Goal: Task Accomplishment & Management: Manage account settings

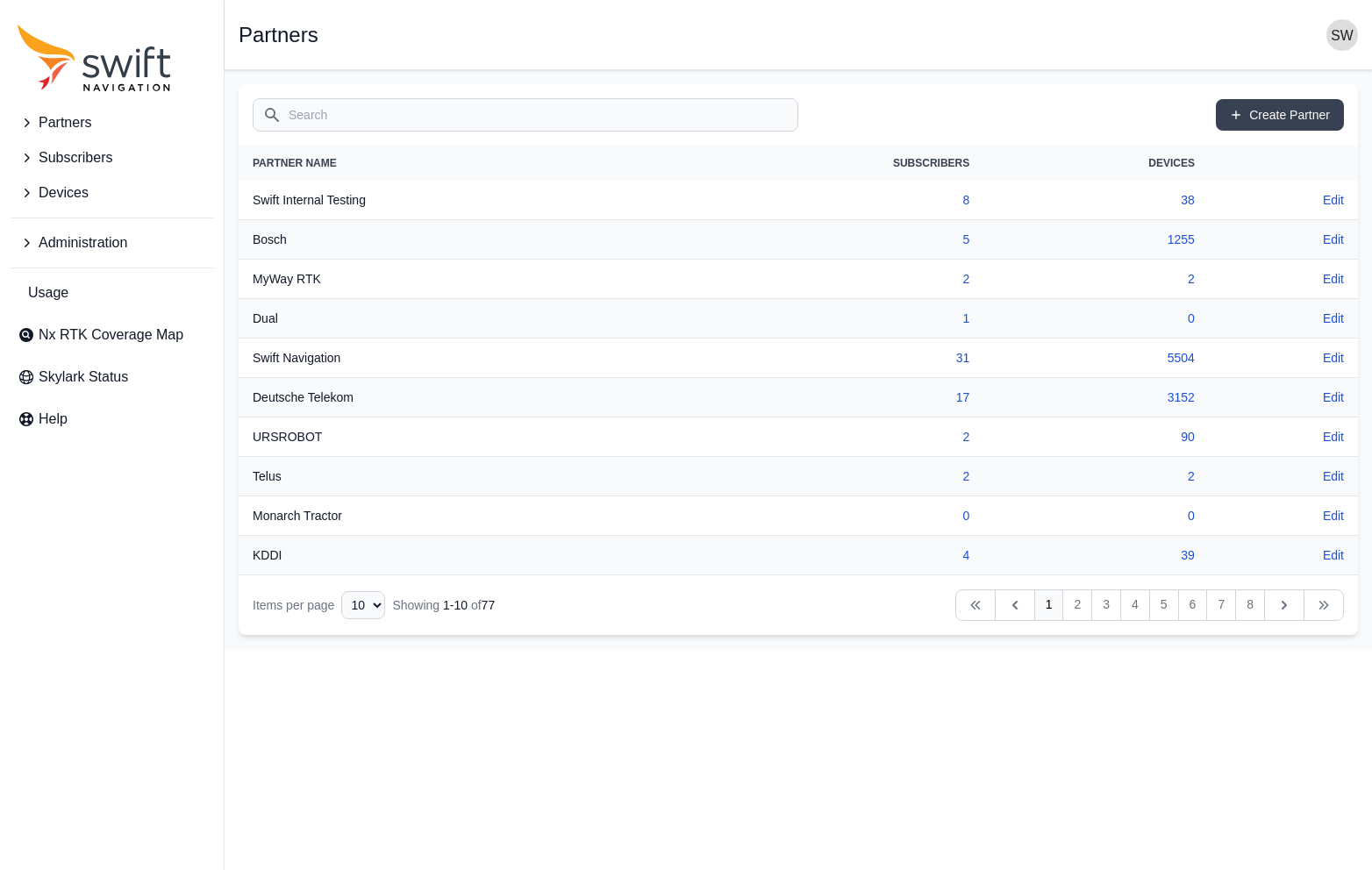
click at [26, 122] on icon "Sidenav" at bounding box center [25, 122] width 17 height 17
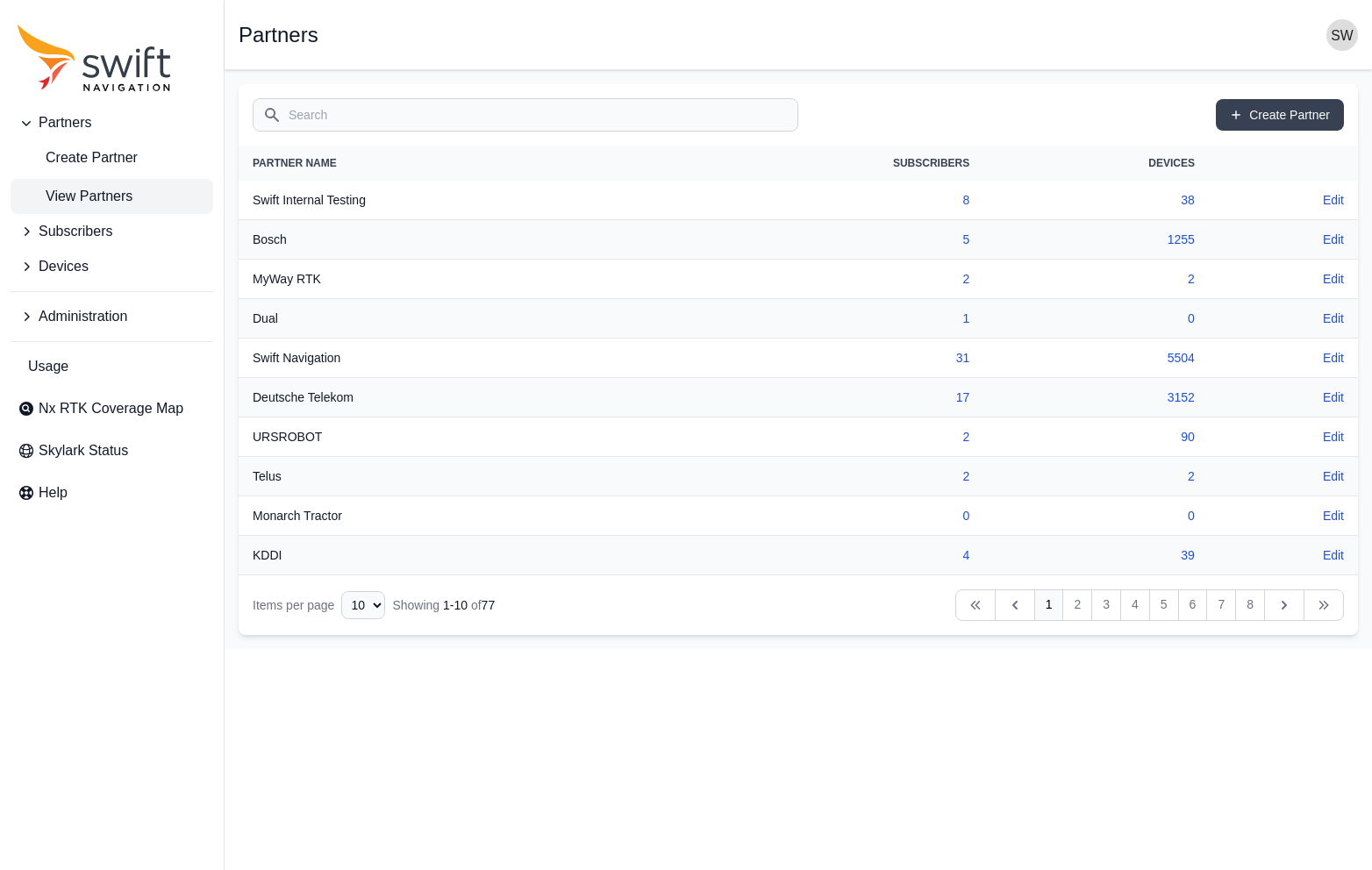
click at [79, 195] on span "View Partners" at bounding box center [74, 196] width 115 height 21
click at [370, 119] on input "Search" at bounding box center [525, 115] width 546 height 33
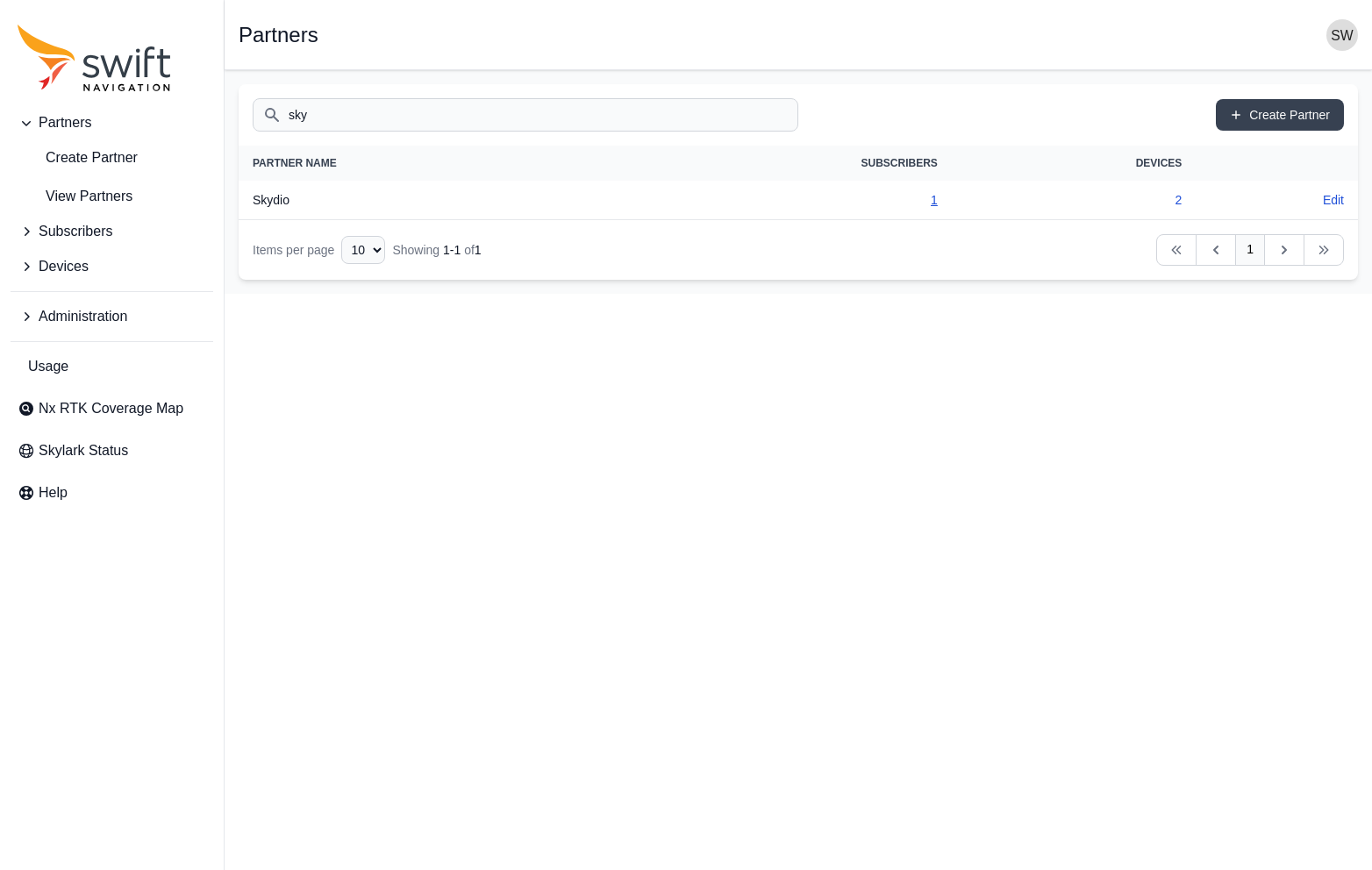
type input "sky"
click at [936, 198] on link "1" at bounding box center [934, 200] width 7 height 14
select select "279366c3-199e-4040-9f88-ff796d123639"
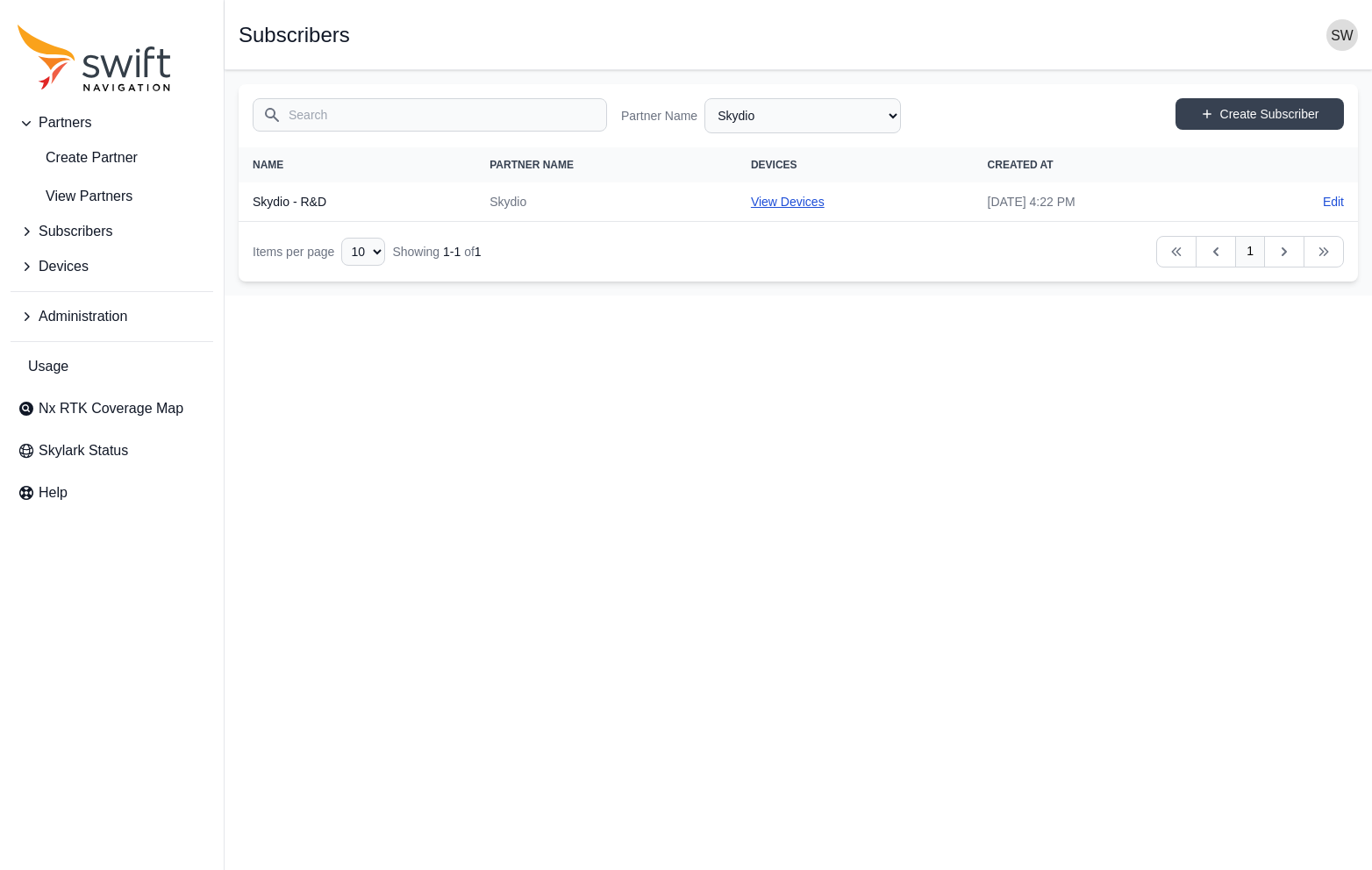
click at [751, 203] on link "View Devices" at bounding box center [788, 202] width 74 height 14
select select "a9c656fd-6952-4f9f-9ac4-4ecc065f5498"
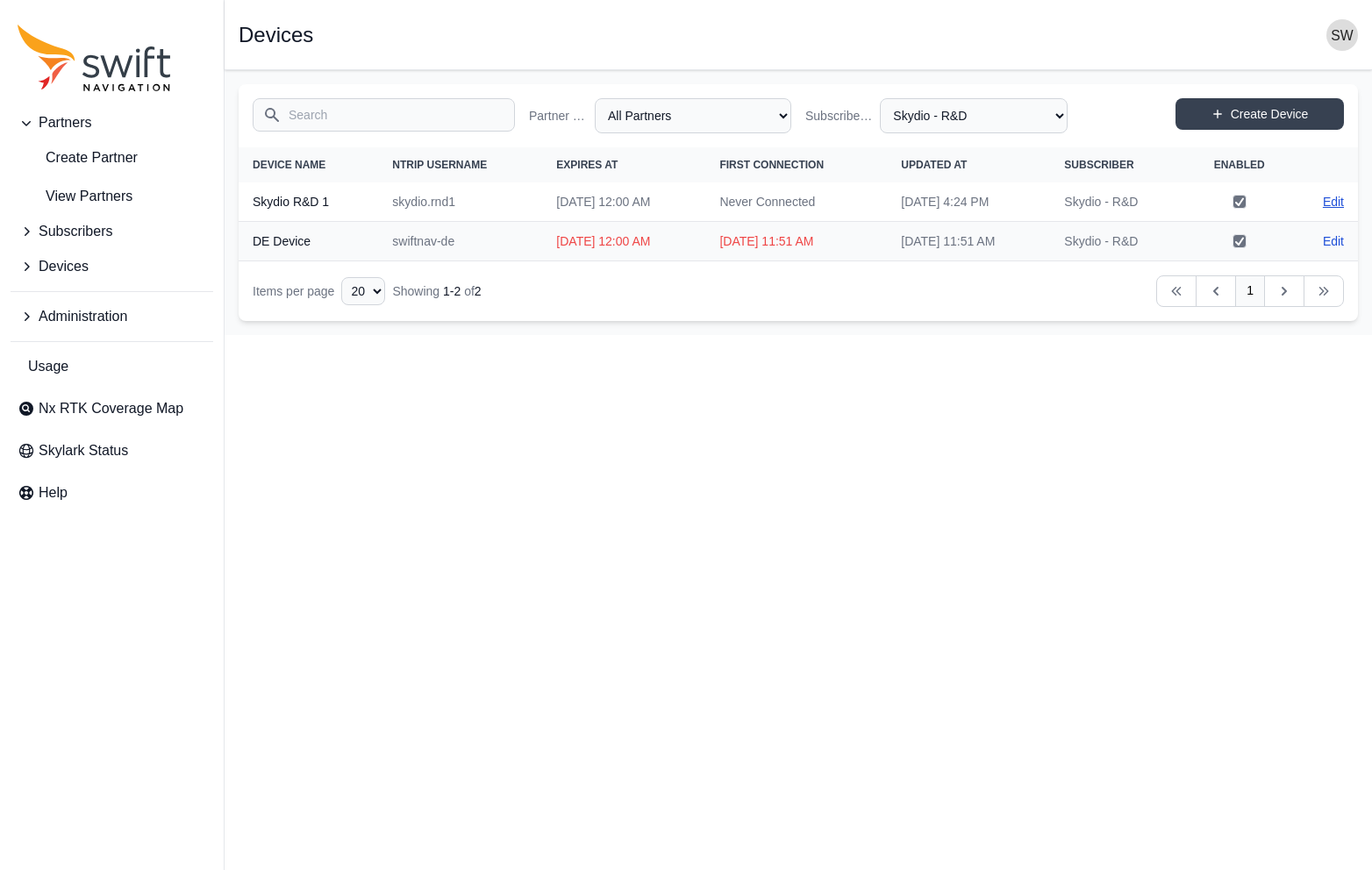
click at [1332, 202] on link "Edit" at bounding box center [1333, 201] width 21 height 17
select select "ab3272ce-40d0-4c94-a524-96a758ab755c"
select select "a9c656fd-6952-4f9f-9ac4-4ecc065f5498"
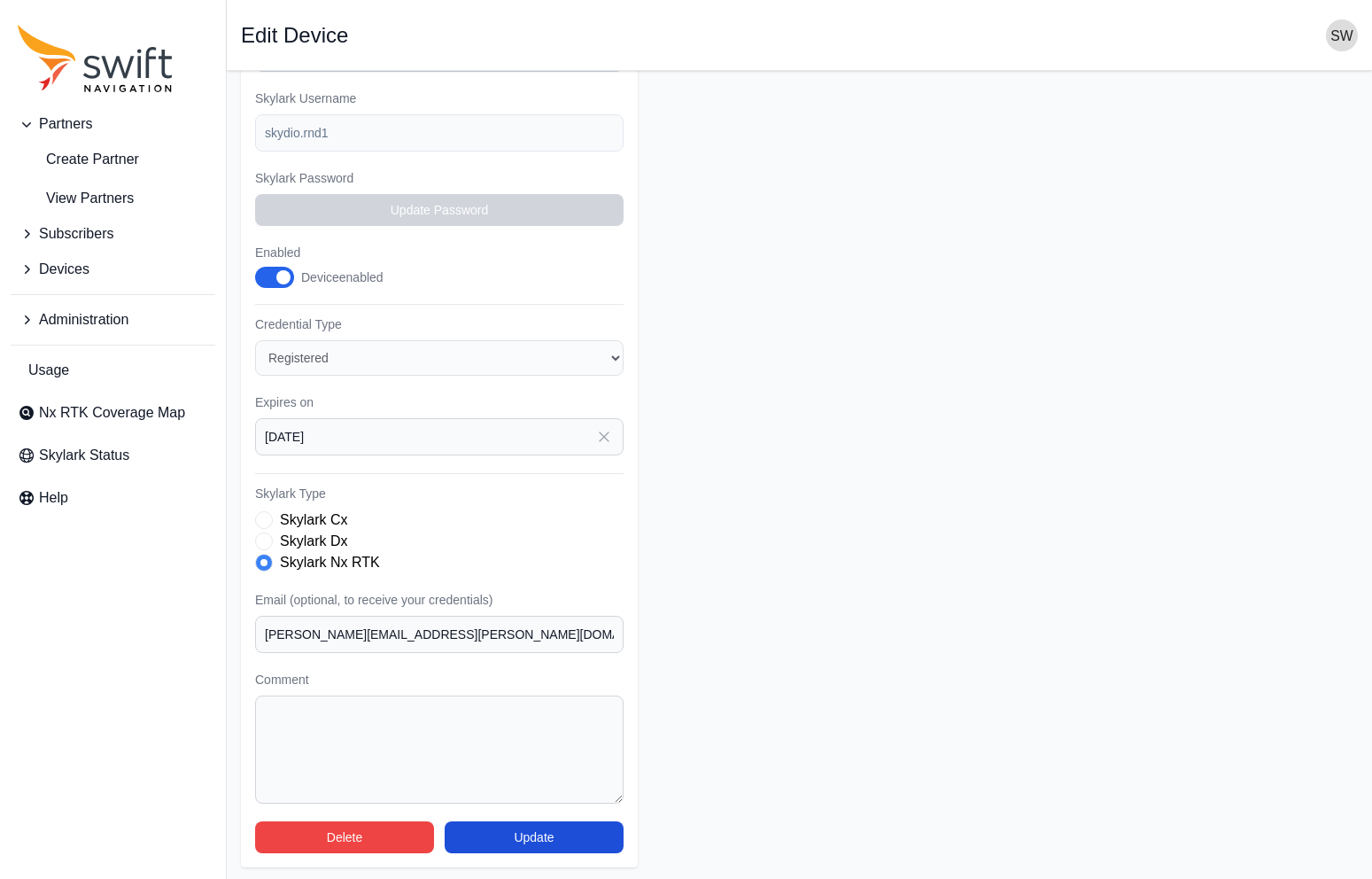
scroll to position [295, 0]
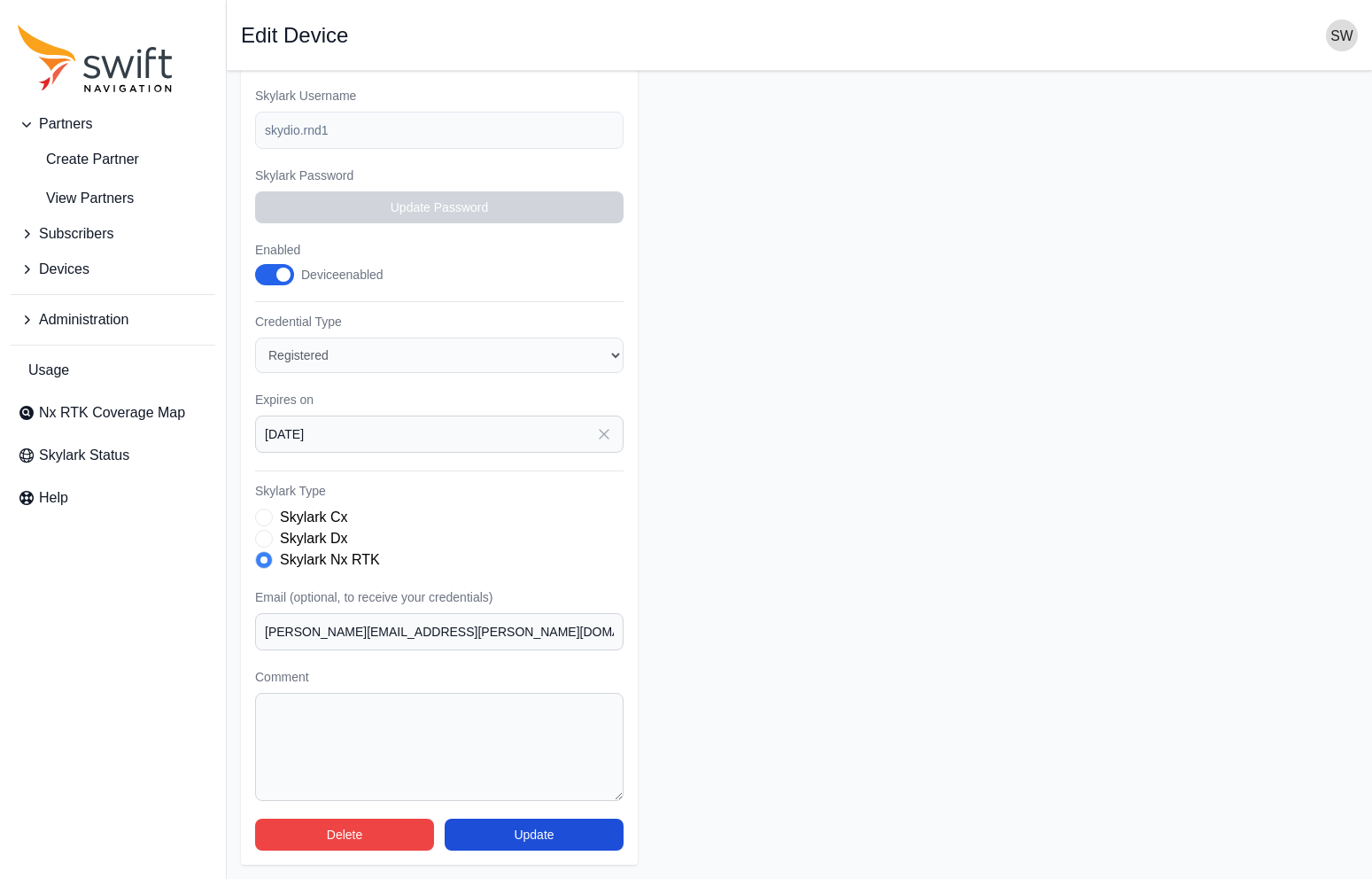
click at [994, 460] on form "Partner Name Select a Partner AlpsAlpine Asensing Bad Elf Benchmark Tool & Supp…" at bounding box center [799, 328] width 1118 height 1074
click at [94, 318] on span "Administration" at bounding box center [84, 319] width 89 height 21
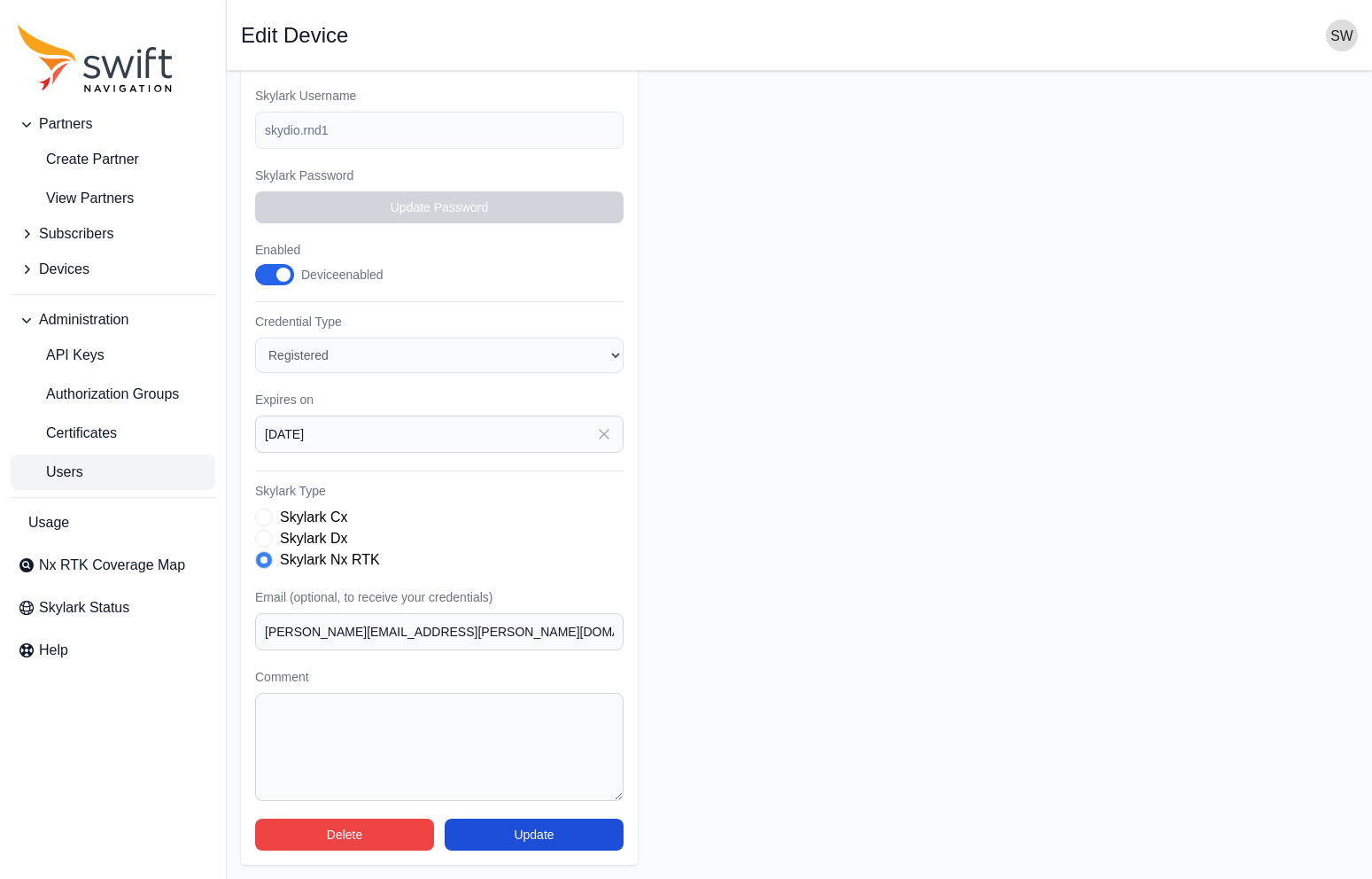
click at [56, 472] on span "Users" at bounding box center [50, 471] width 66 height 21
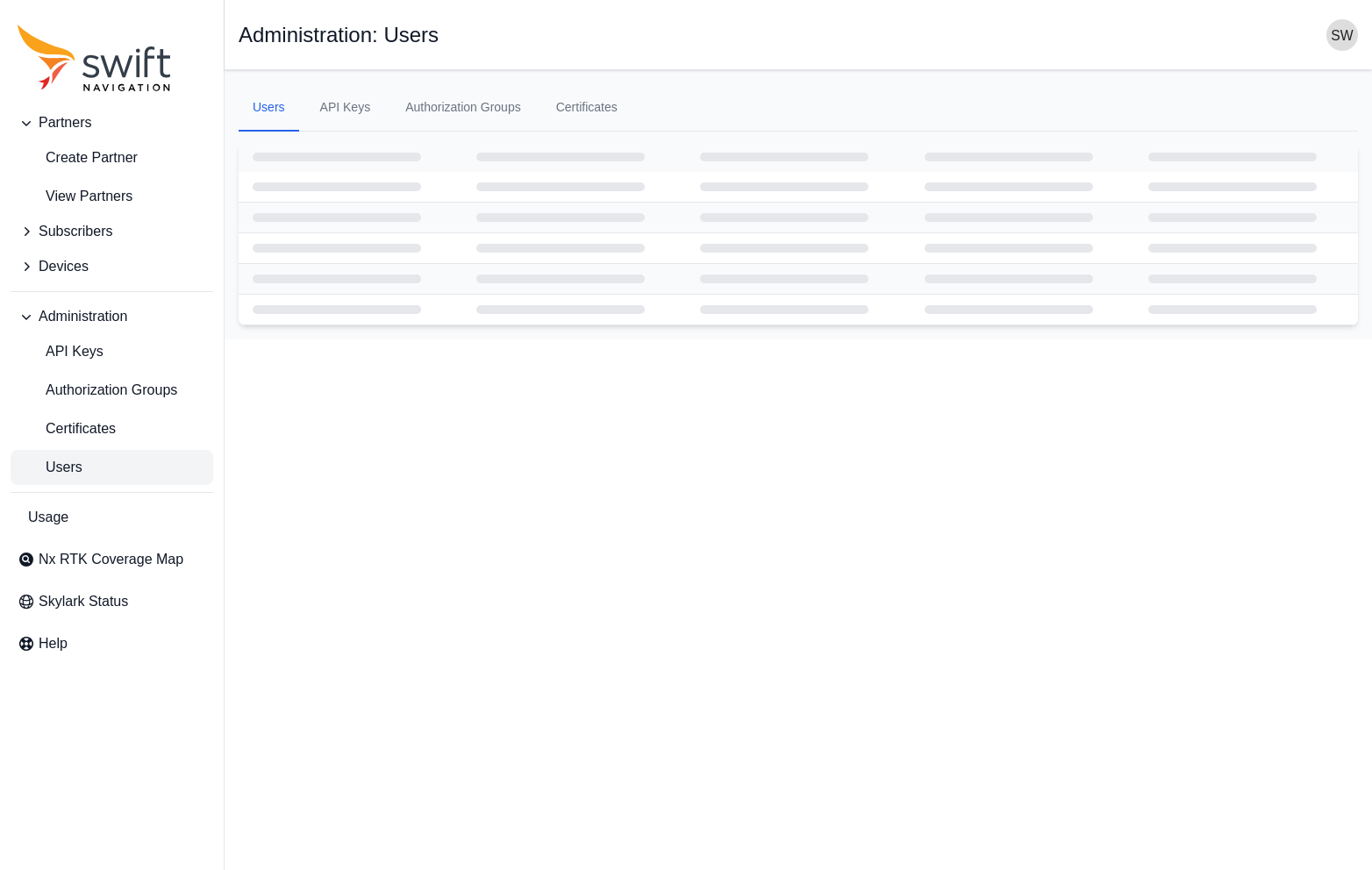
select select "ab3272ce-40d0-4c94-a524-96a758ab755c"
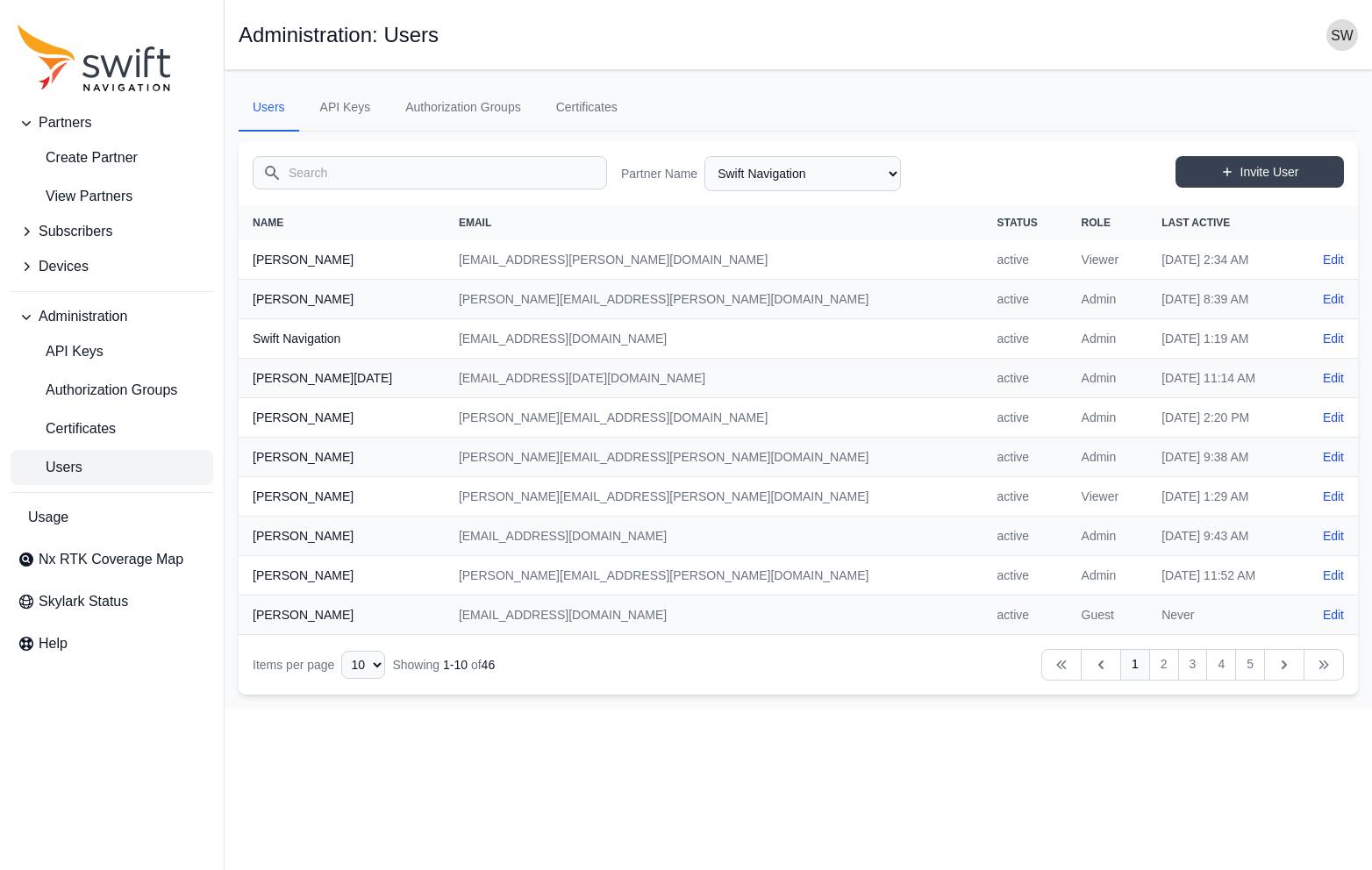
click at [335, 171] on input "Search" at bounding box center [430, 172] width 355 height 33
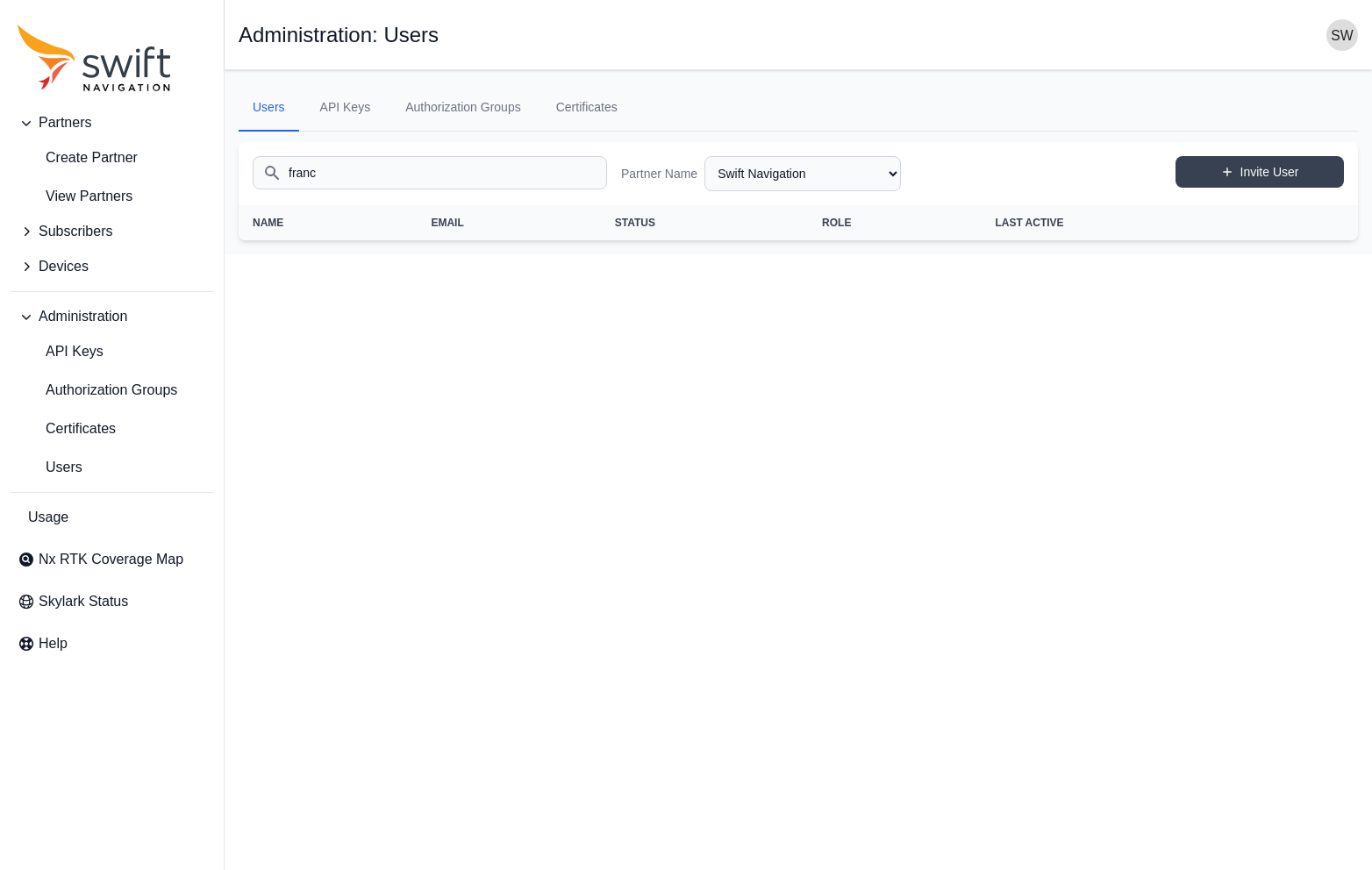
type input "franc"
click at [894, 173] on select "AlpsAlpine Asensing Bad Elf Benchmark Tool & Supply Blue Planet Geomatics Bobca…" at bounding box center [802, 173] width 197 height 35
click at [704, 156] on select "AlpsAlpine Asensing Bad Elf Benchmark Tool & Supply Blue Planet Geomatics Bobca…" at bounding box center [802, 173] width 197 height 35
select select "279366c3-199e-4040-9f88-ff796d123639"
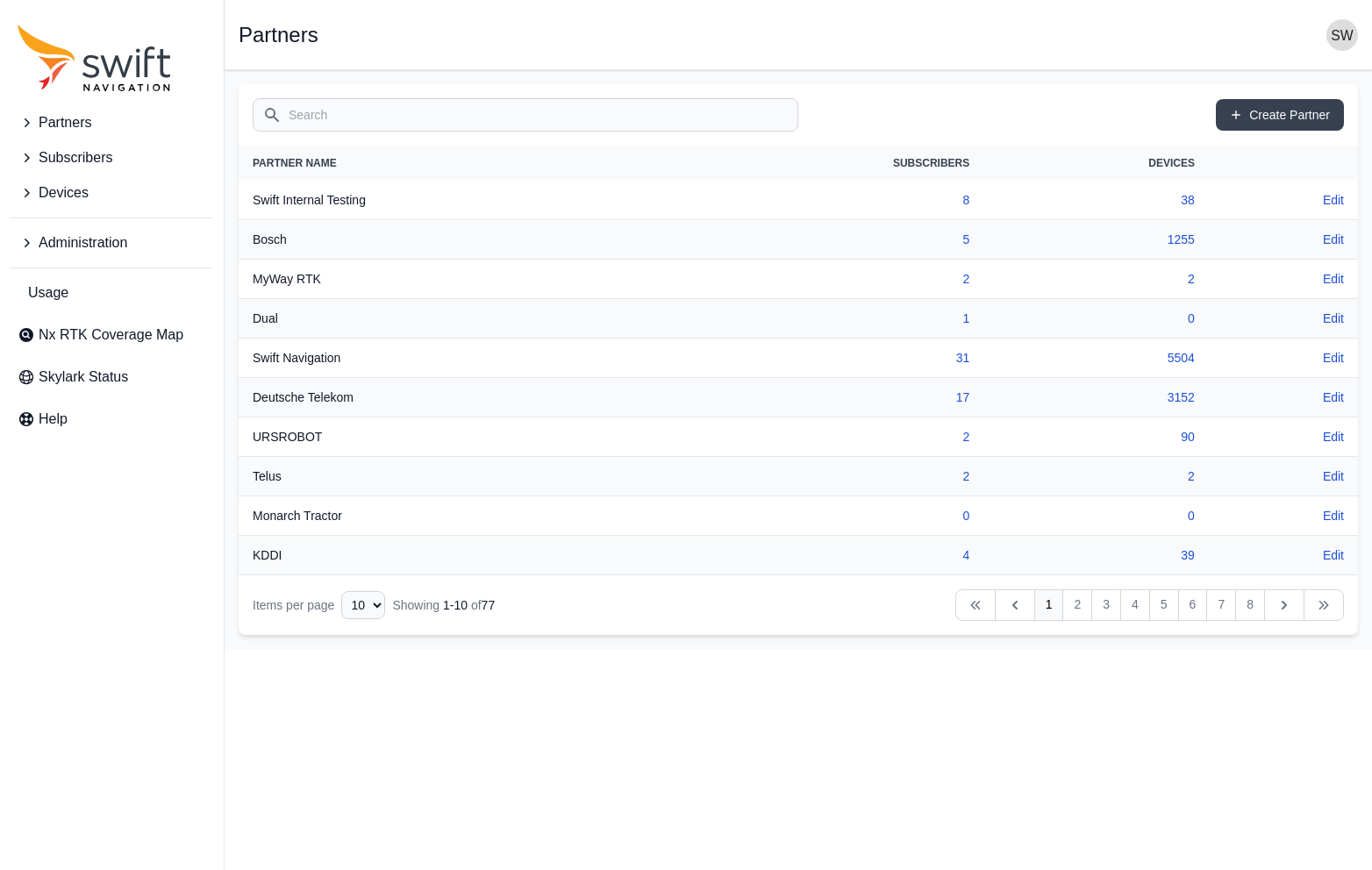
click at [51, 195] on span "Devices" at bounding box center [63, 192] width 50 height 21
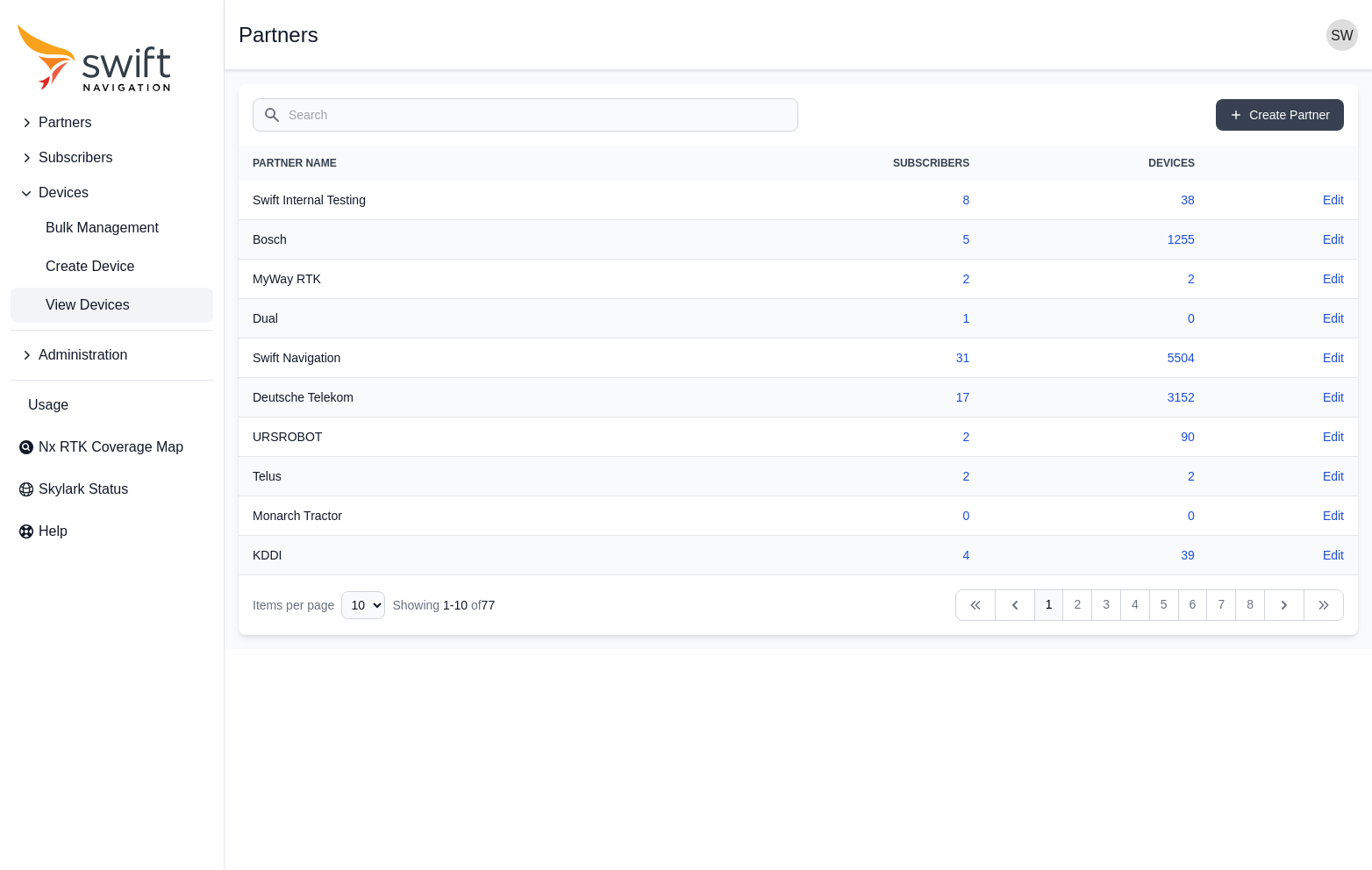
click at [81, 308] on span "View Devices" at bounding box center [73, 305] width 112 height 21
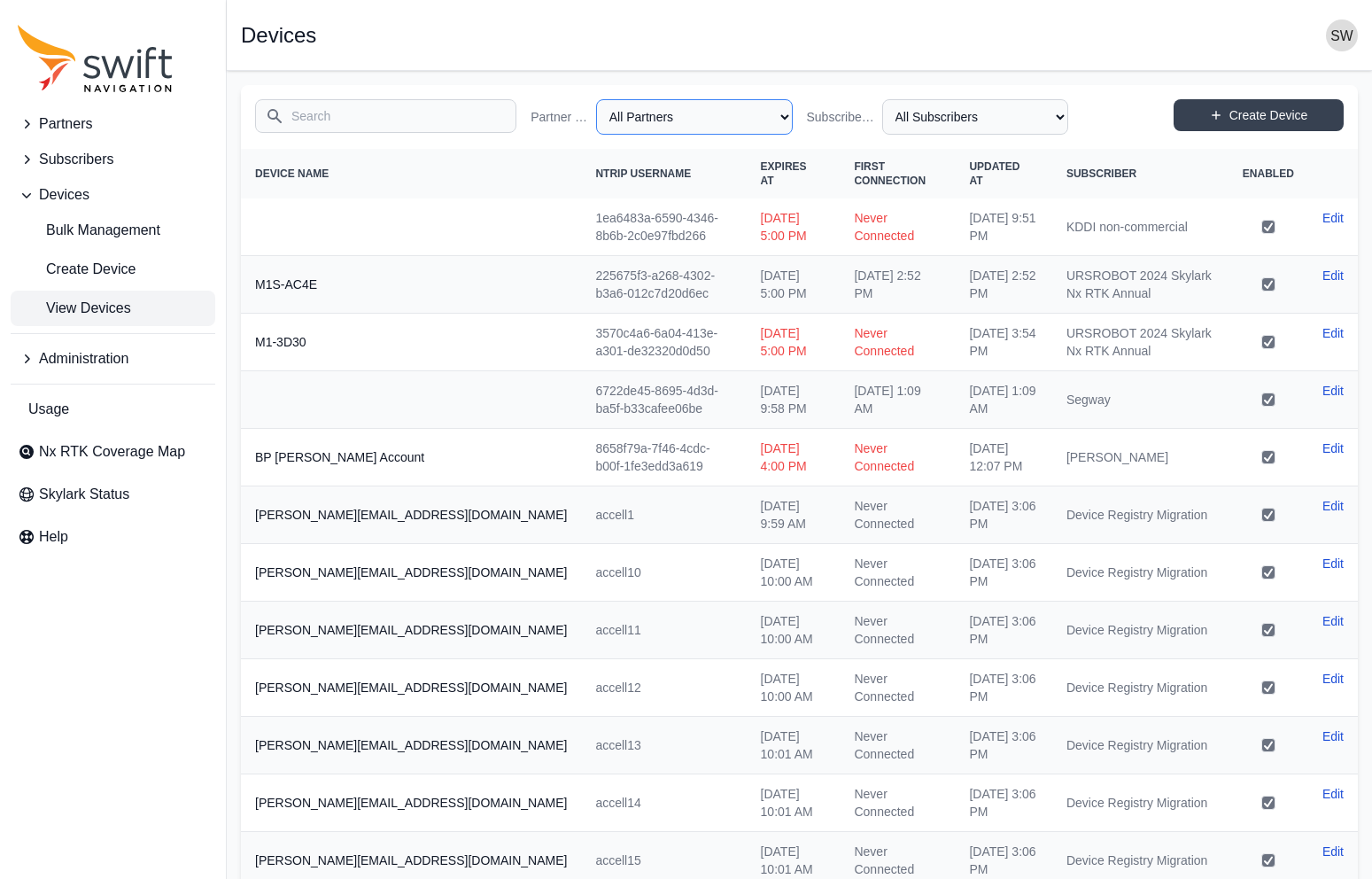
click at [780, 116] on select "All Partners AlpsAlpine Asensing Bad Elf Benchmark Tool & Supply Blue Planet Ge…" at bounding box center [695, 117] width 197 height 36
click at [601, 99] on select "All Partners AlpsAlpine Asensing Bad Elf Benchmark Tool & Supply Blue Planet Ge…" at bounding box center [695, 117] width 197 height 36
select select "279366c3-199e-4040-9f88-ff796d123639"
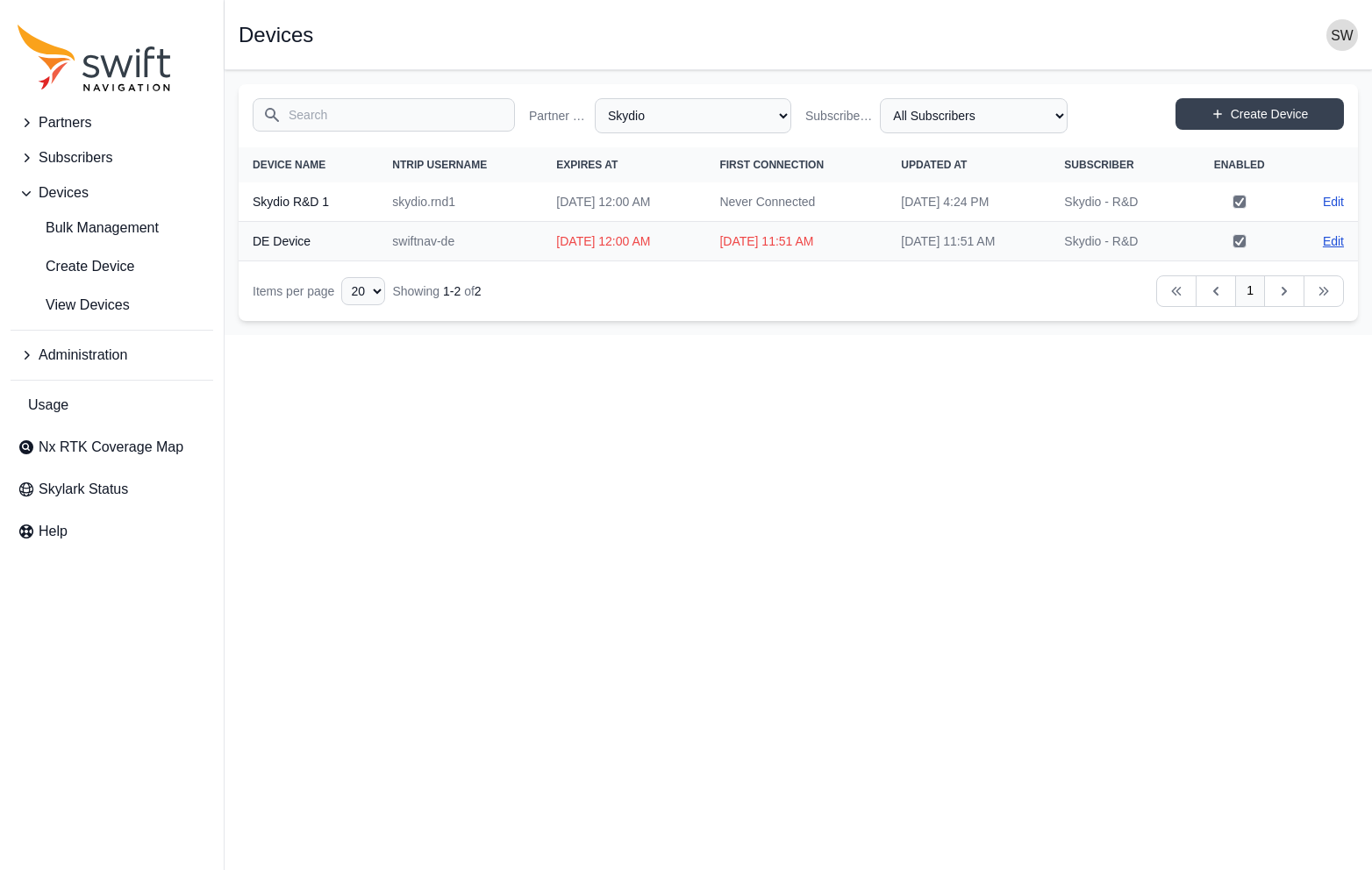
click at [1332, 241] on link "Edit" at bounding box center [1333, 241] width 21 height 17
select select "279366c3-199e-4040-9f88-ff796d123639"
select select "a9c656fd-6952-4f9f-9ac4-4ecc065f5498"
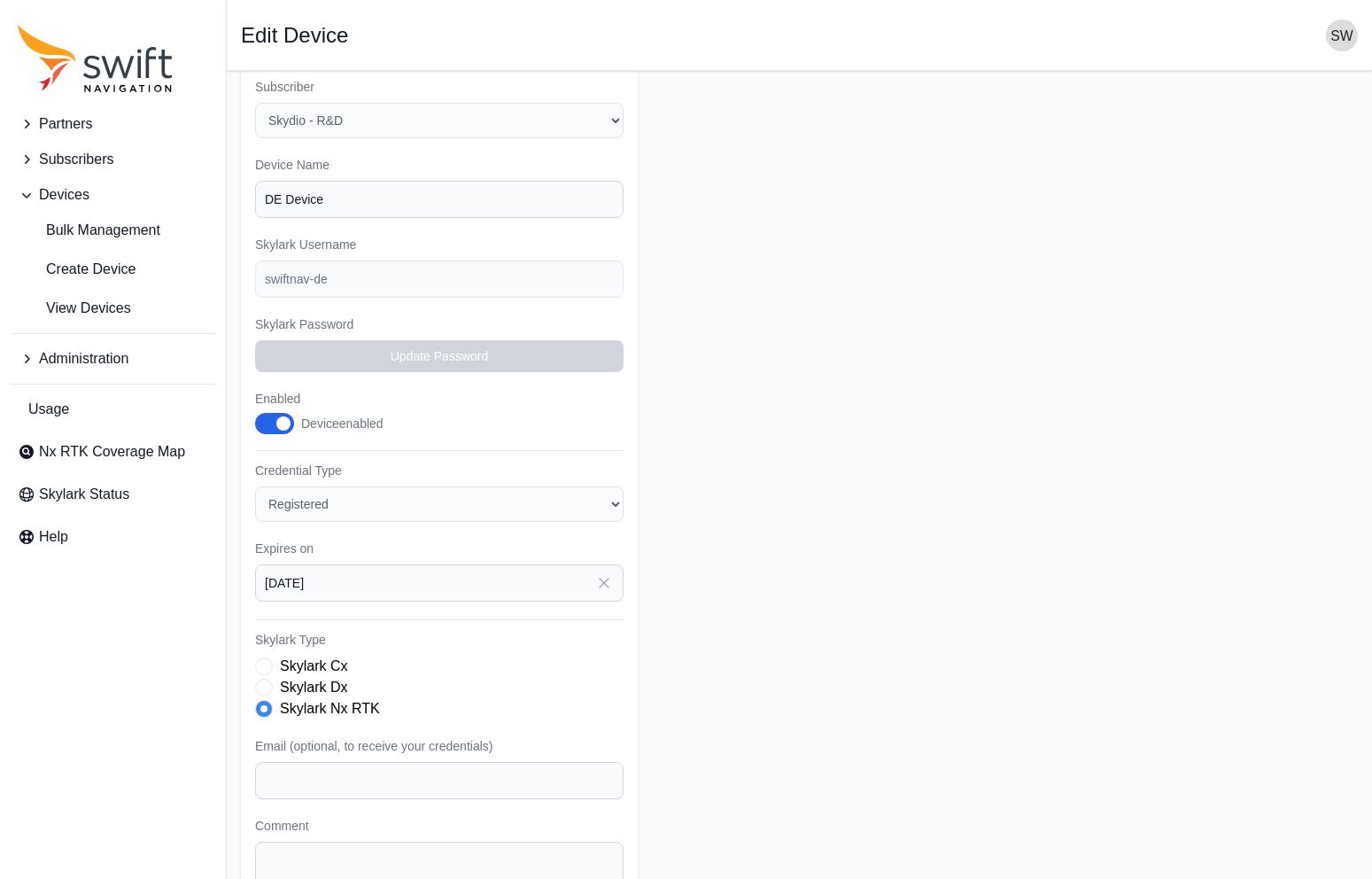
scroll to position [295, 0]
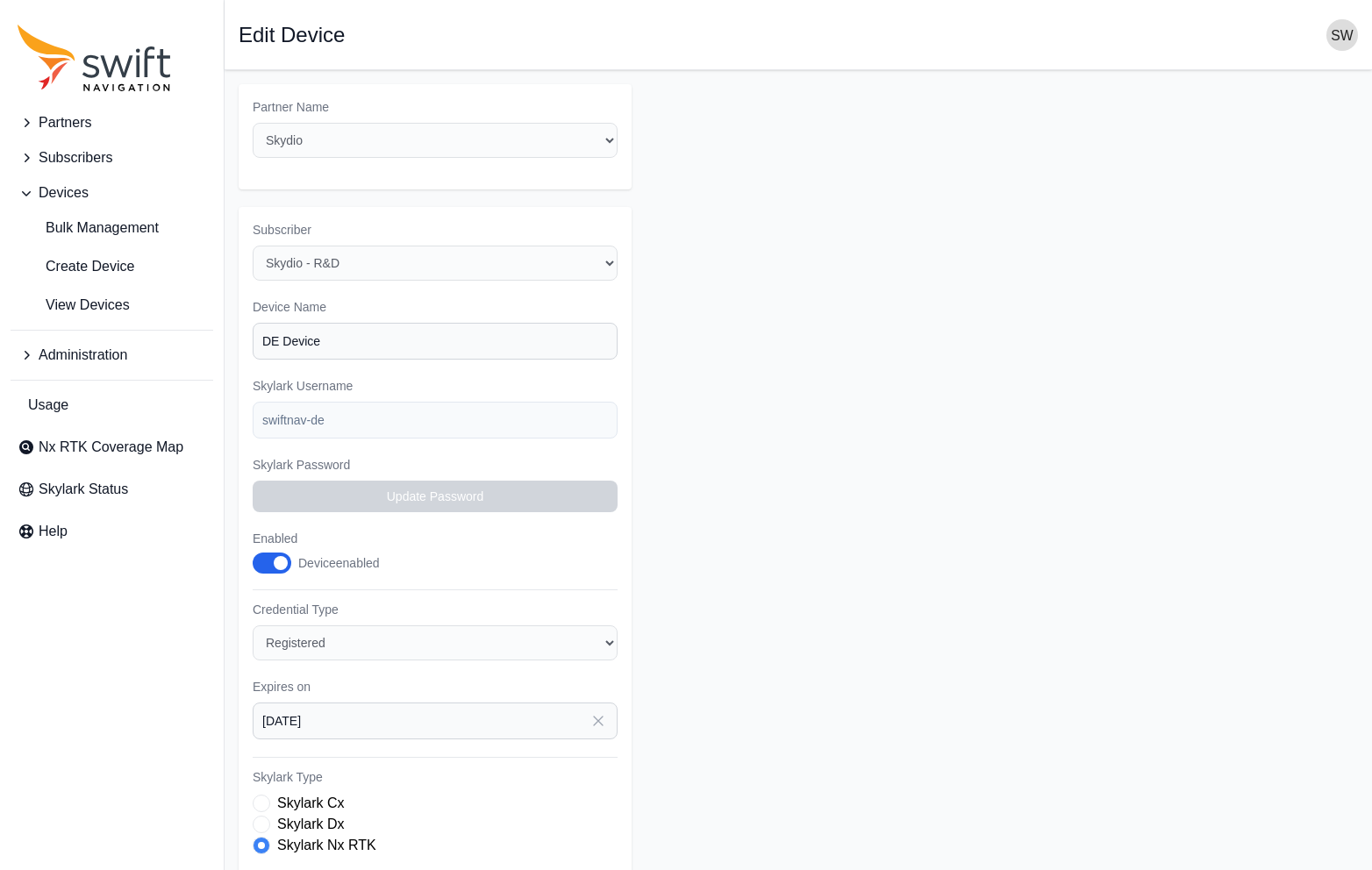
select select "279366c3-199e-4040-9f88-ff796d123639"
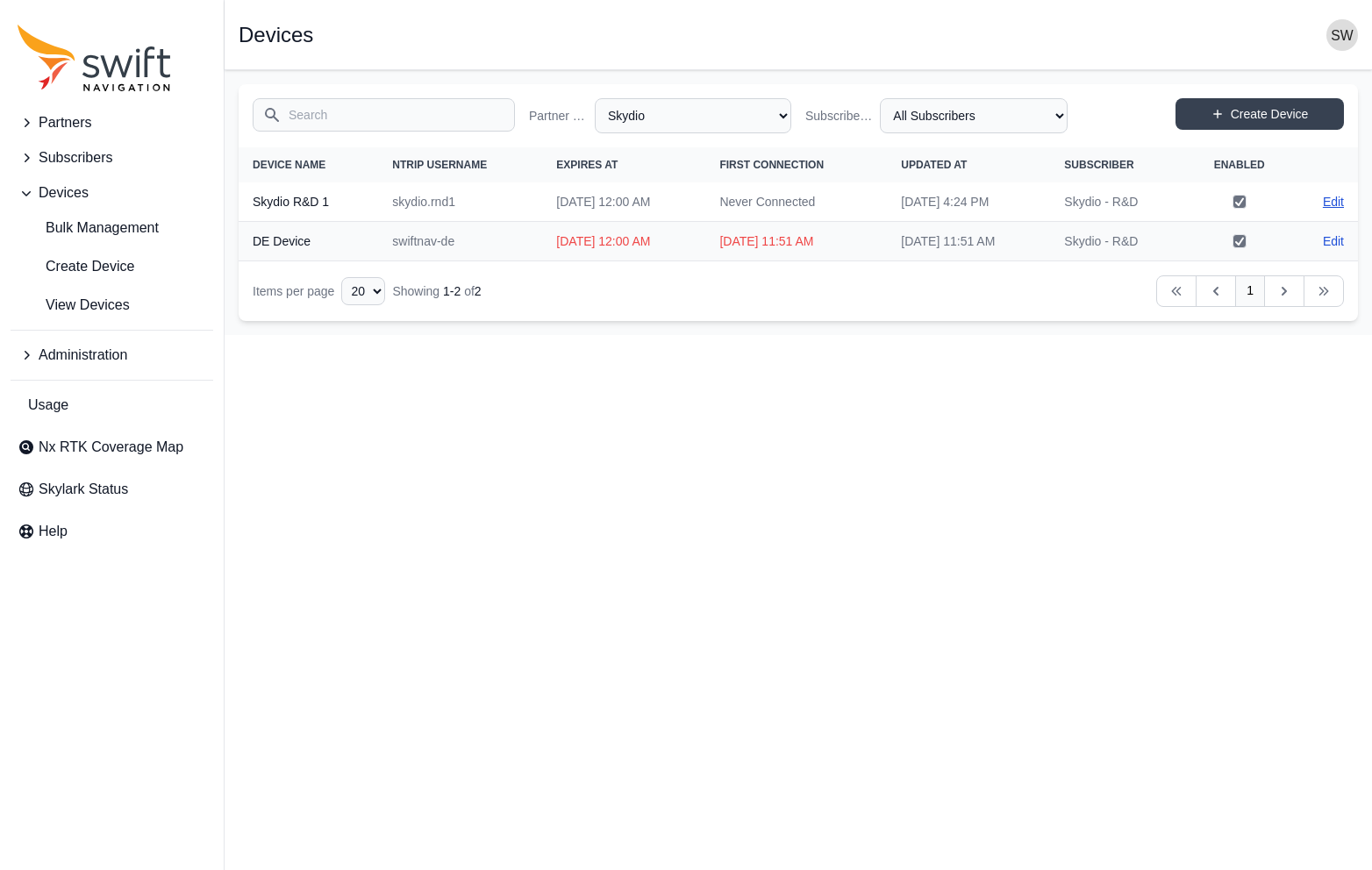
click at [1327, 202] on link "Edit" at bounding box center [1333, 201] width 21 height 17
select select "279366c3-199e-4040-9f88-ff796d123639"
select select "a9c656fd-6952-4f9f-9ac4-4ecc065f5498"
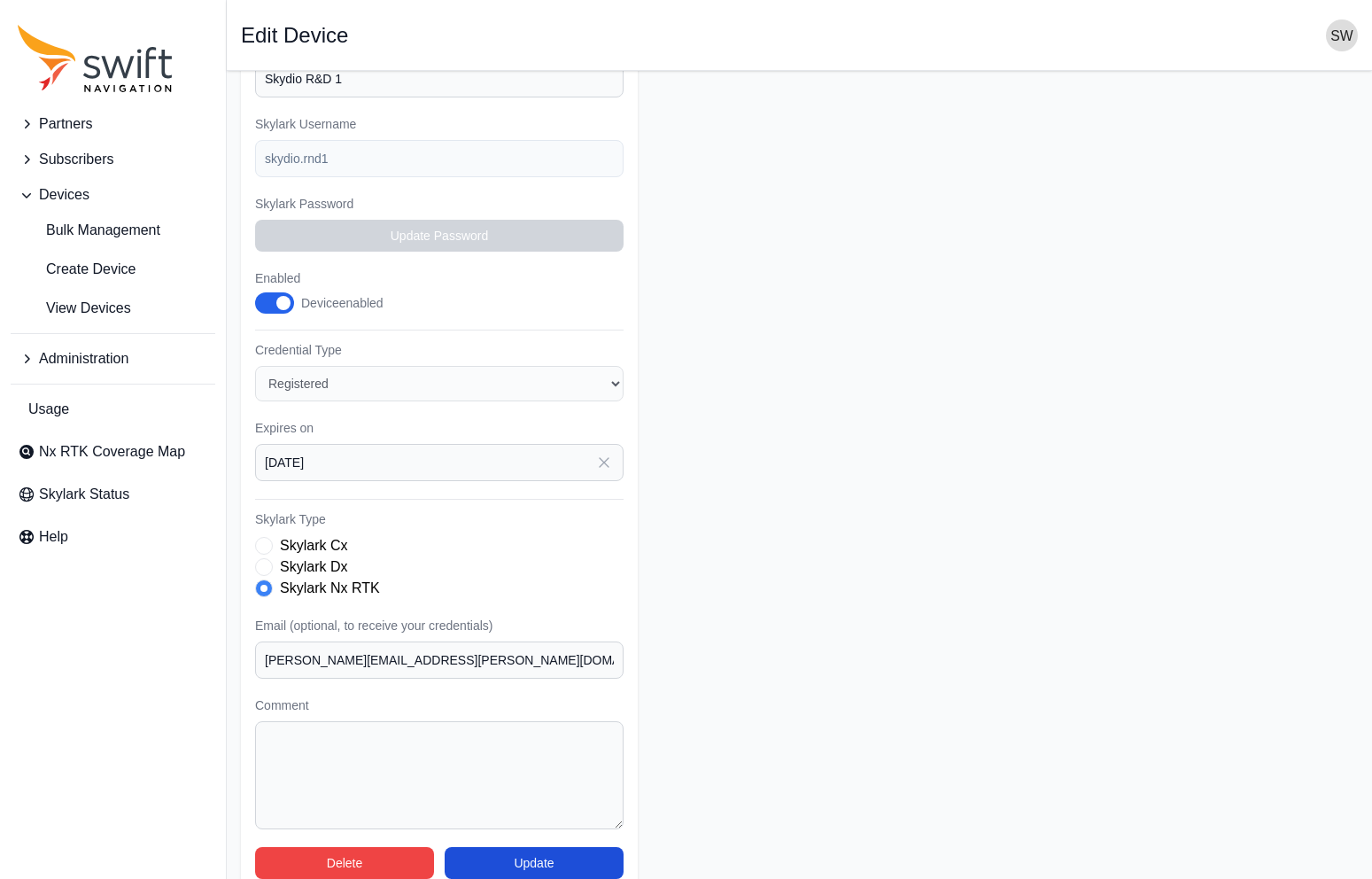
scroll to position [295, 0]
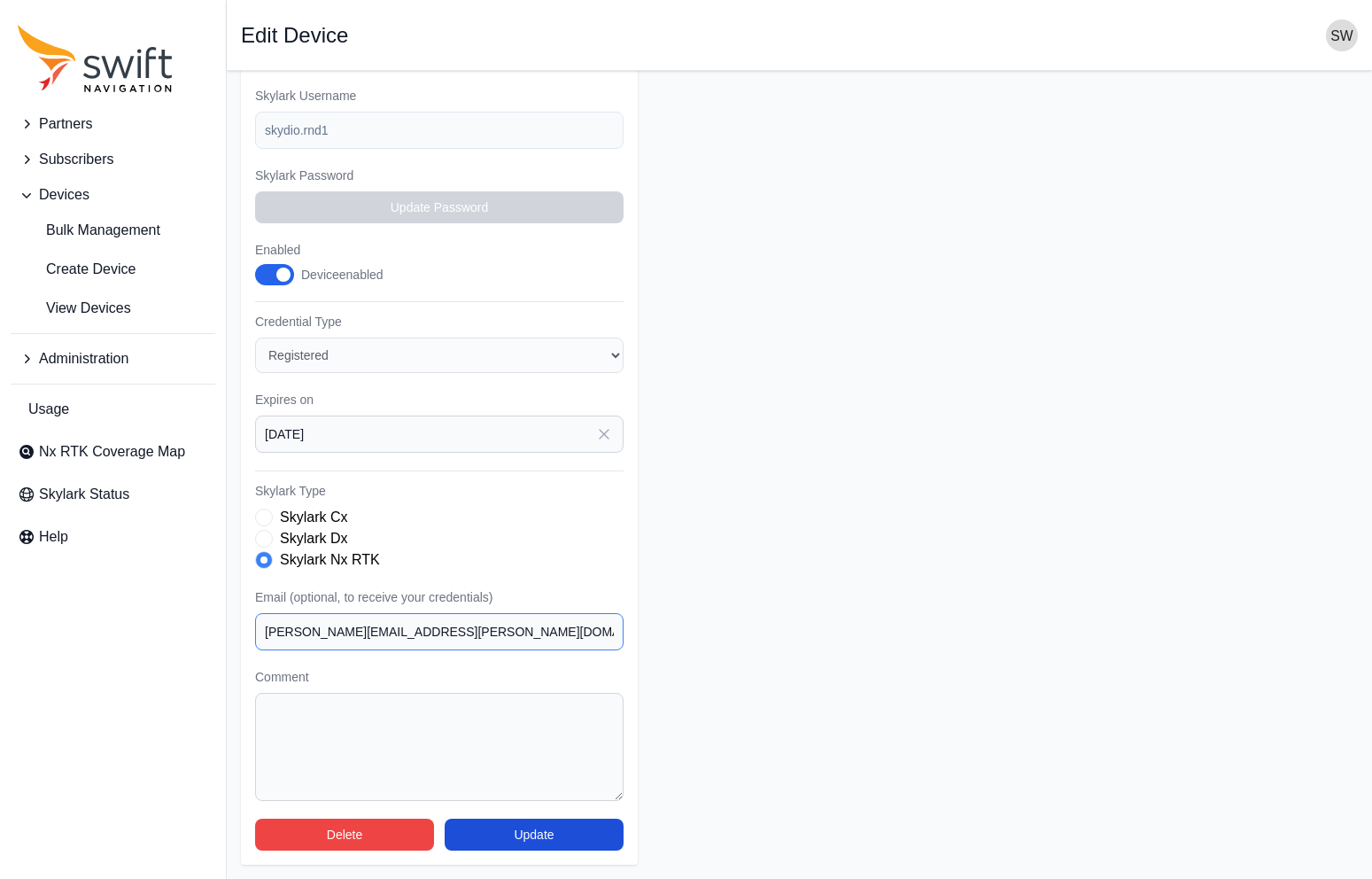
drag, startPoint x: 425, startPoint y: 629, endPoint x: 202, endPoint y: 643, distance: 223.4
click at [202, 643] on div "Partners Subscribers Devices Bulk Management Create Device View Devices Adminis…" at bounding box center [686, 327] width 1372 height 1102
paste input "suchet.bargoti"
type input "suchet.bargoti@skydio.com"
type input "stefan@swiftnav.com"
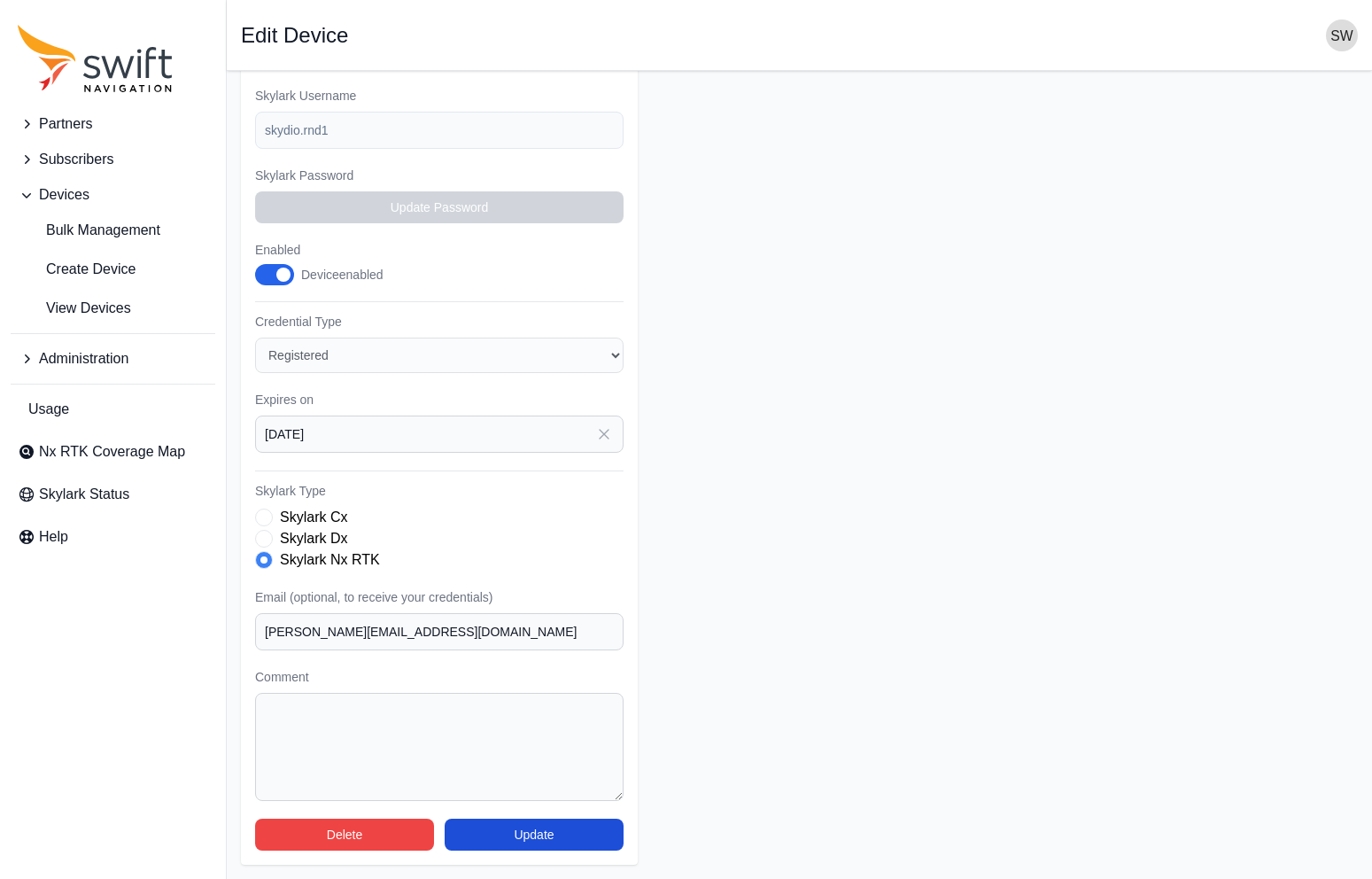
click at [878, 557] on form "Partner Name Select a Partner AlpsAlpine Asensing Bad Elf Benchmark Tool & Supp…" at bounding box center [799, 328] width 1118 height 1074
click at [592, 837] on button "Update" at bounding box center [534, 834] width 179 height 32
select select "279366c3-199e-4040-9f88-ff796d123639"
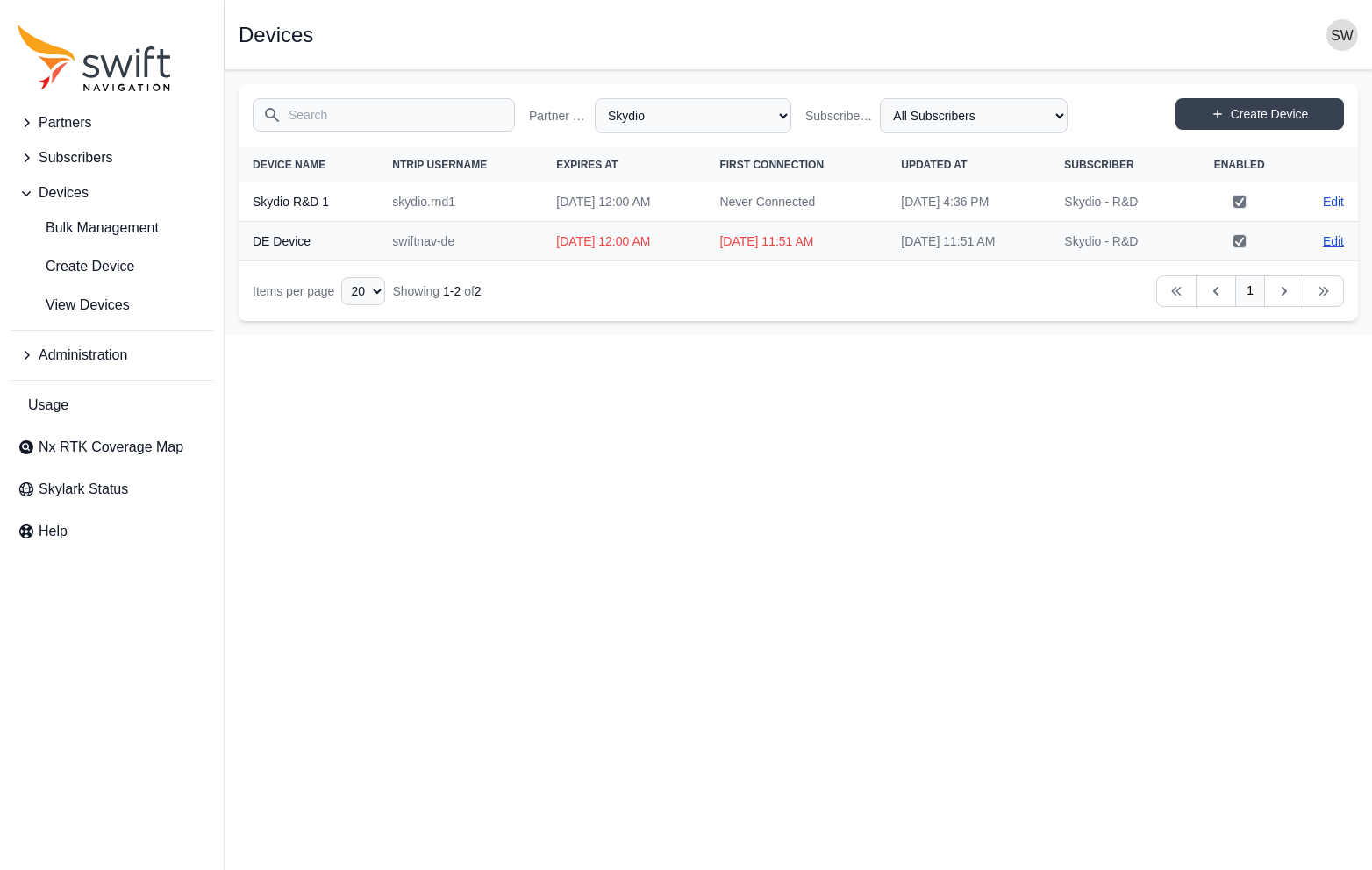
click at [1339, 244] on link "Edit" at bounding box center [1333, 241] width 21 height 17
select select "279366c3-199e-4040-9f88-ff796d123639"
select select "a9c656fd-6952-4f9f-9ac4-4ecc065f5498"
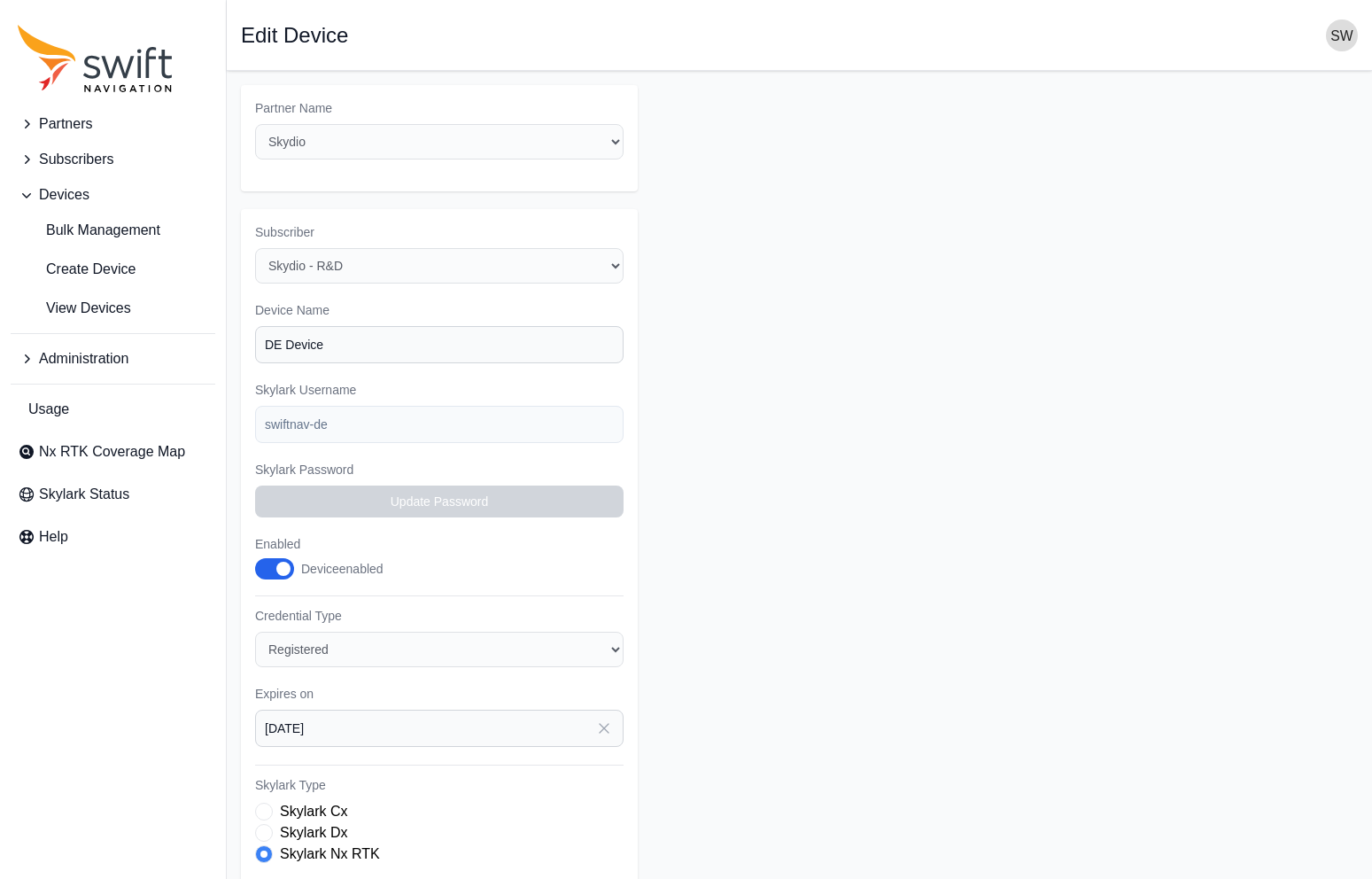
select select "279366c3-199e-4040-9f88-ff796d123639"
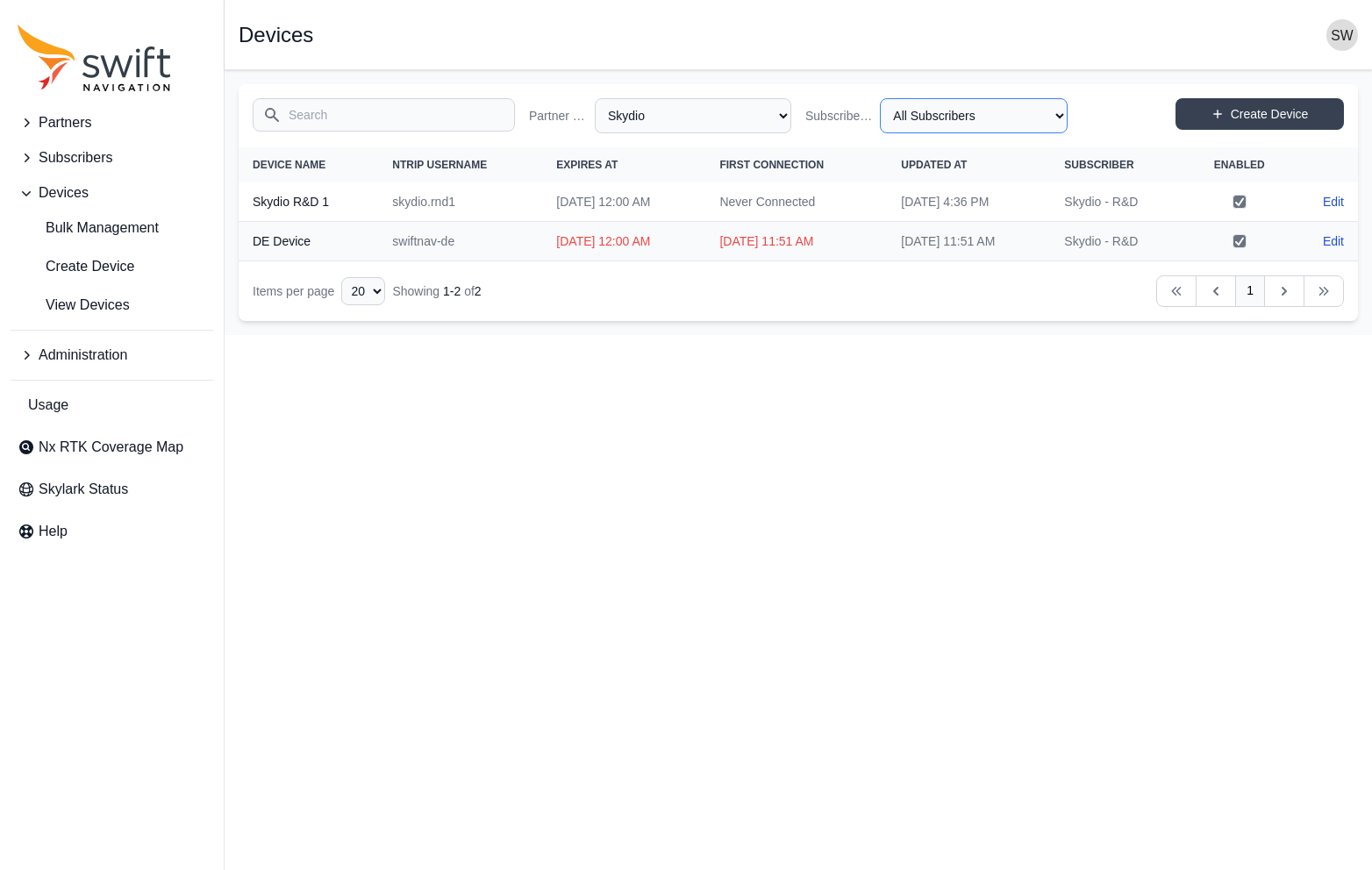
click at [1055, 114] on select "All Subscribers Skydio - R&D" at bounding box center [974, 116] width 188 height 35
click at [1331, 202] on link "Edit" at bounding box center [1333, 201] width 21 height 17
select select "279366c3-199e-4040-9f88-ff796d123639"
select select "a9c656fd-6952-4f9f-9ac4-4ecc065f5498"
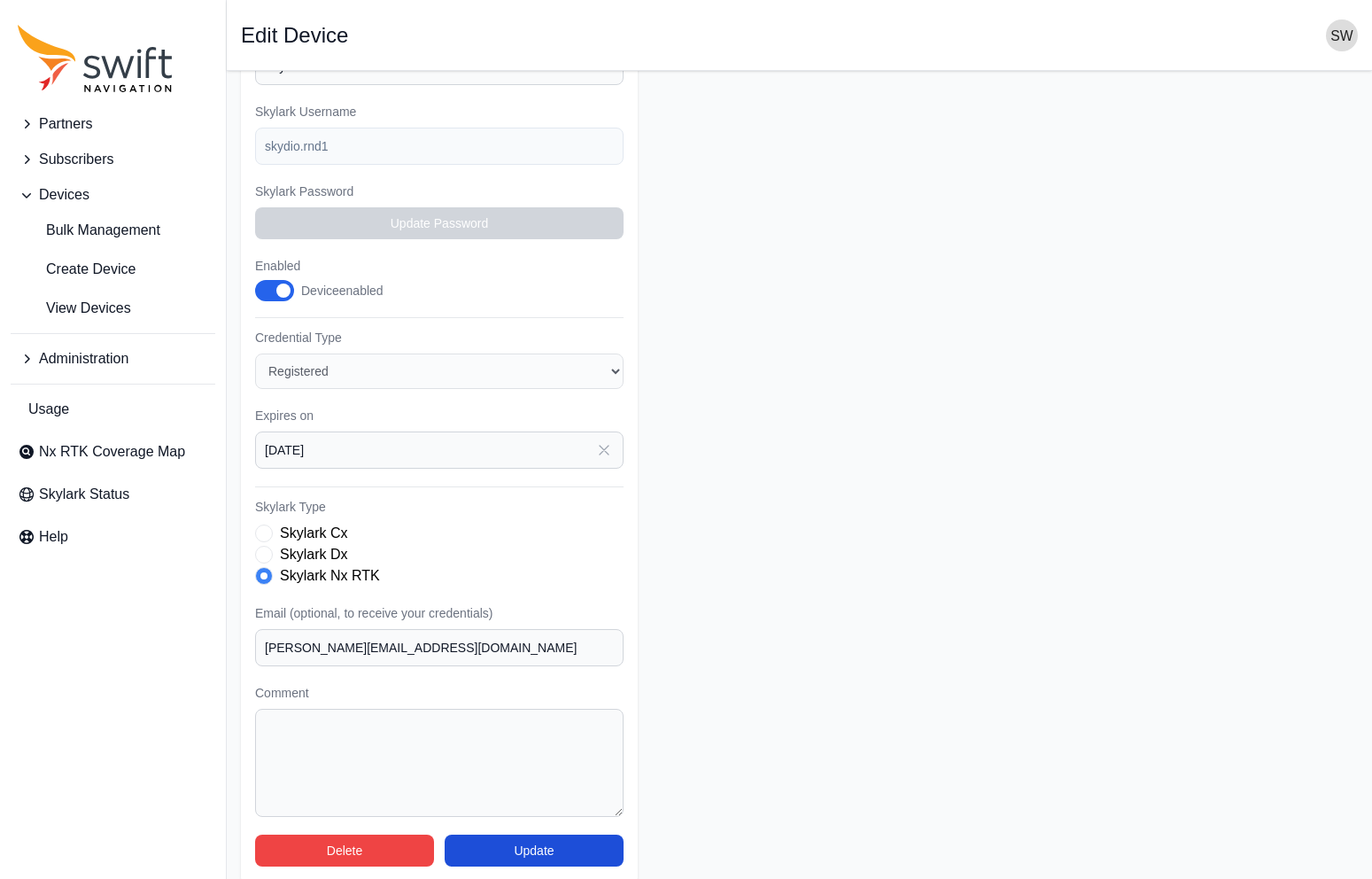
scroll to position [295, 0]
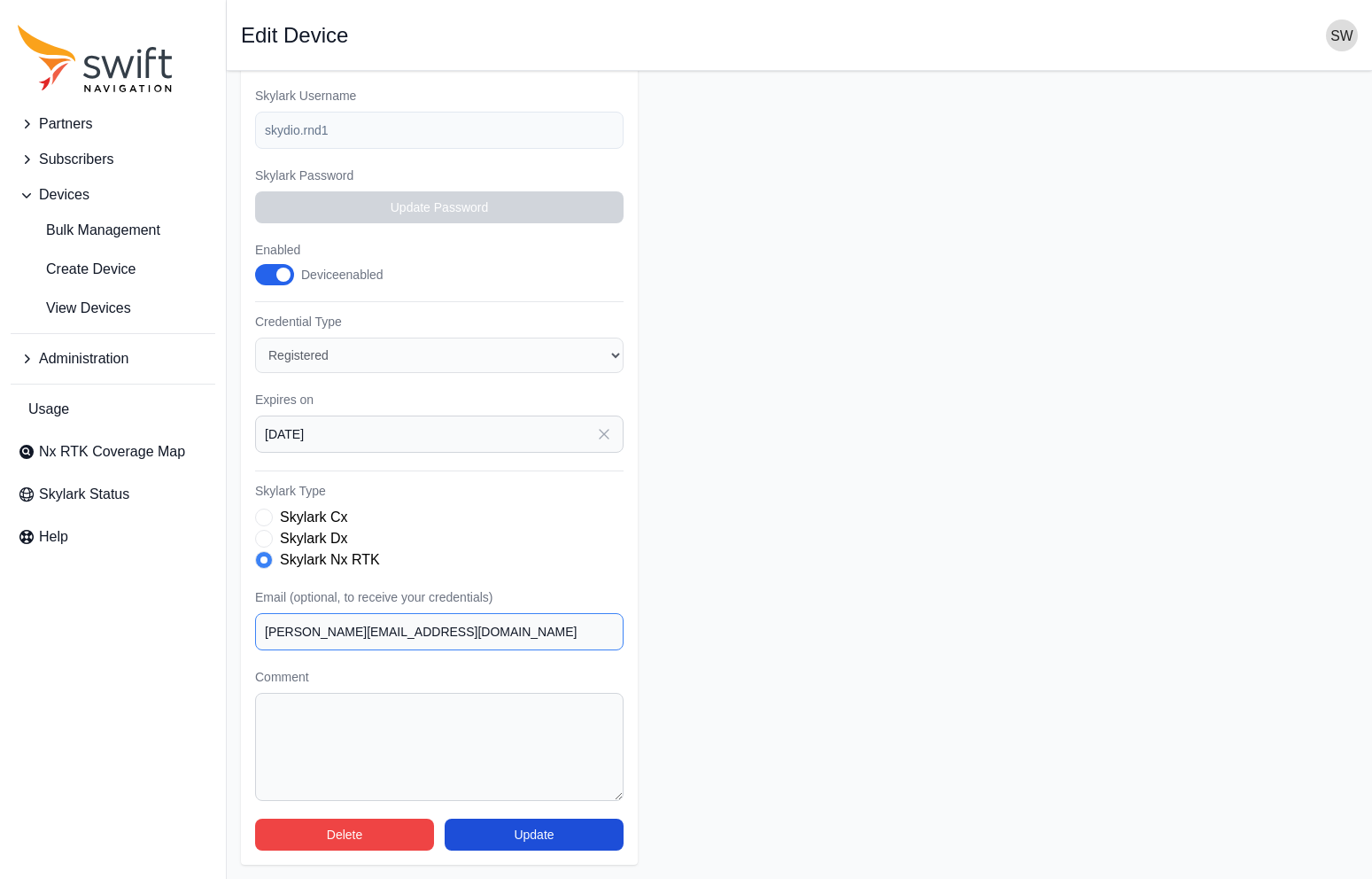
drag, startPoint x: 413, startPoint y: 638, endPoint x: 188, endPoint y: 615, distance: 226.2
click at [188, 615] on div "Partners Subscribers Devices Bulk Management Create Device View Devices Adminis…" at bounding box center [686, 327] width 1372 height 1102
paste input "suchet.bargoti@skydio.com"
type input "suchet.bargoti@skydio.com"
click at [538, 838] on button "Update" at bounding box center [534, 834] width 179 height 32
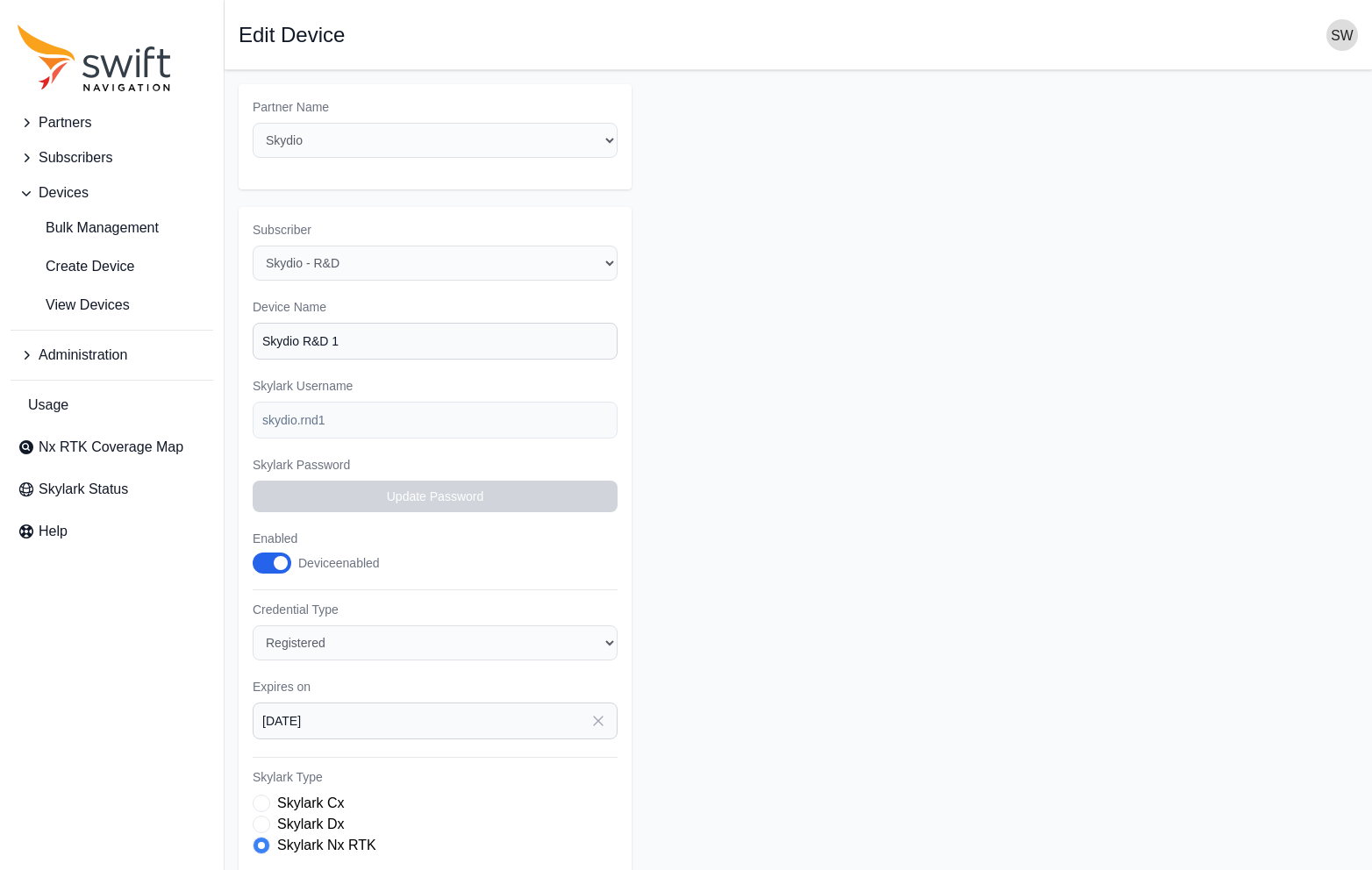
select select "279366c3-199e-4040-9f88-ff796d123639"
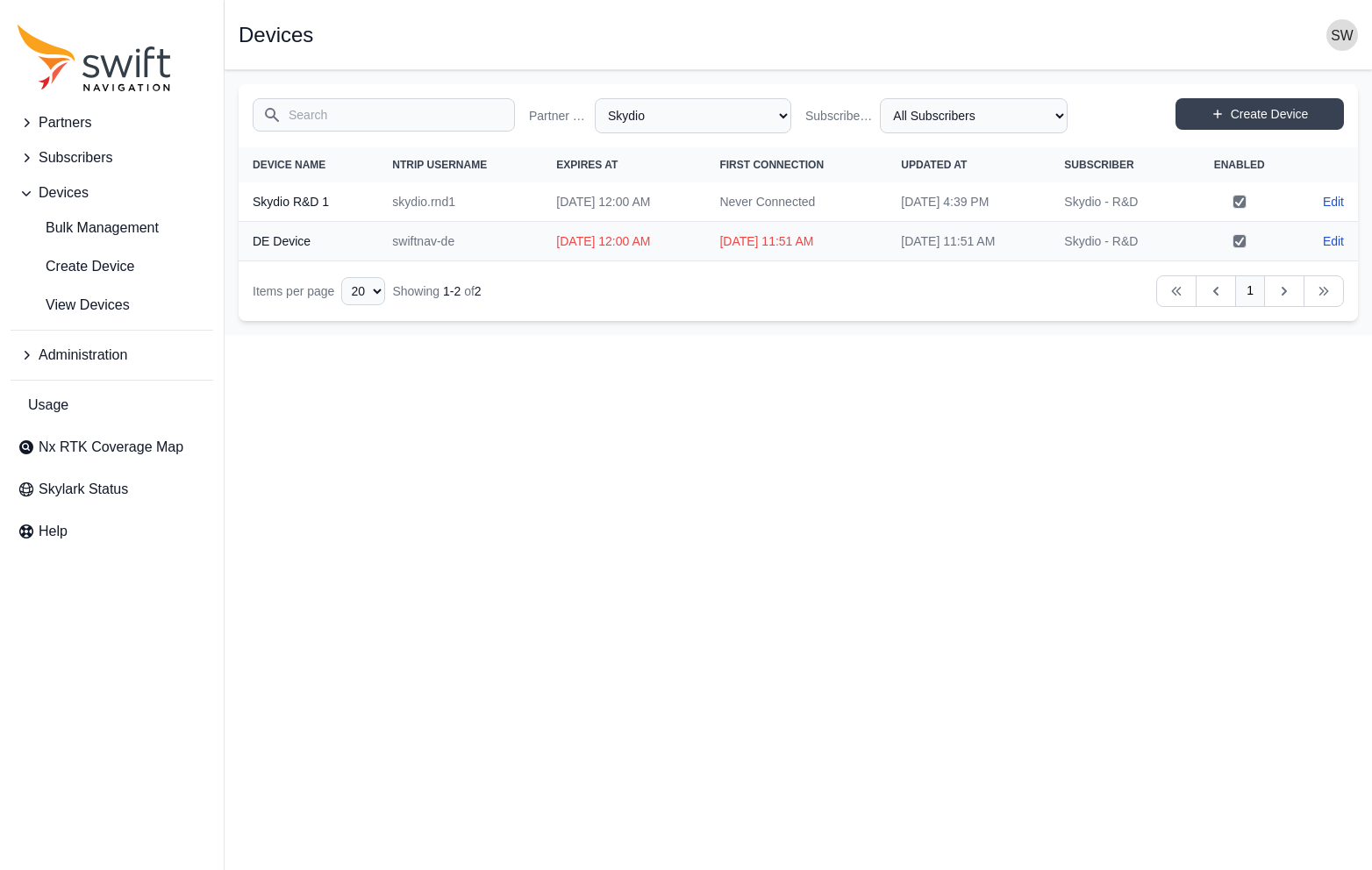
click at [25, 353] on icon "Sidenav" at bounding box center [27, 356] width 5 height 9
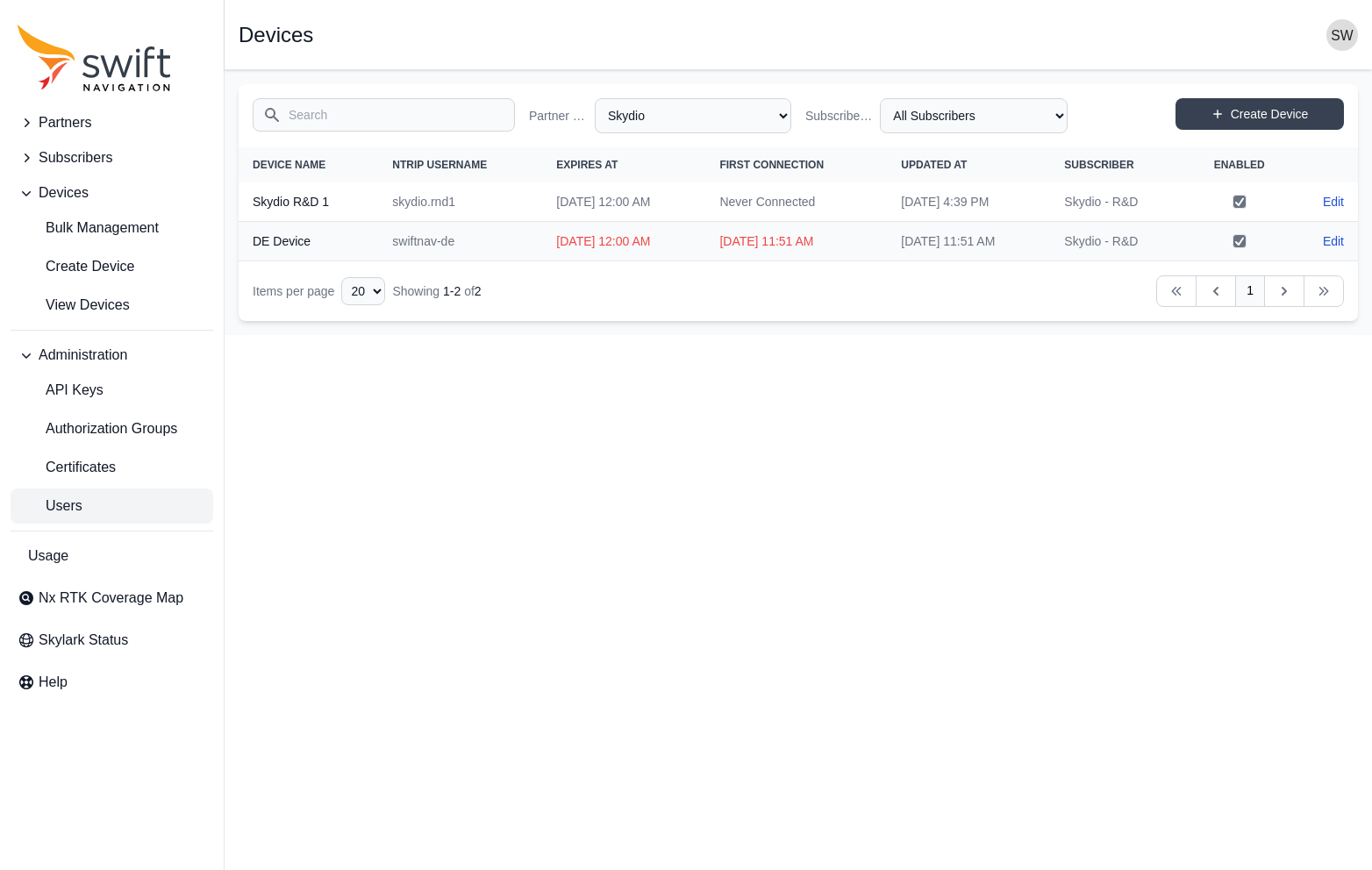
click at [57, 500] on span "Users" at bounding box center [50, 505] width 65 height 21
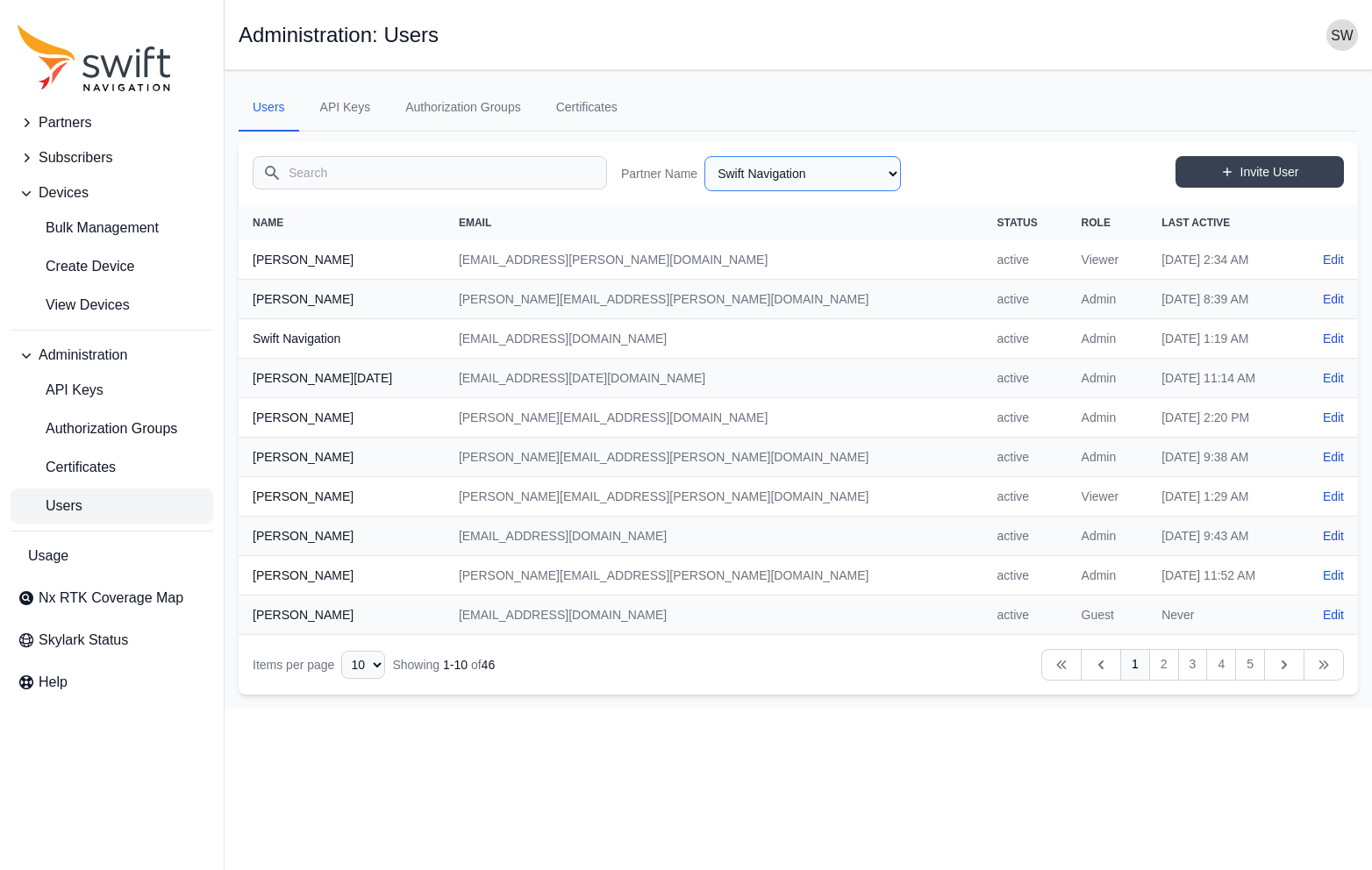
click at [733, 175] on select "AlpsAlpine Asensing Bad Elf Benchmark Tool & Supply Blue Planet Geomatics Bobca…" at bounding box center [802, 173] width 197 height 35
click at [704, 156] on select "AlpsAlpine Asensing Bad Elf Benchmark Tool & Supply Blue Planet Geomatics Bobca…" at bounding box center [802, 173] width 197 height 35
select select "279366c3-199e-4040-9f88-ff796d123639"
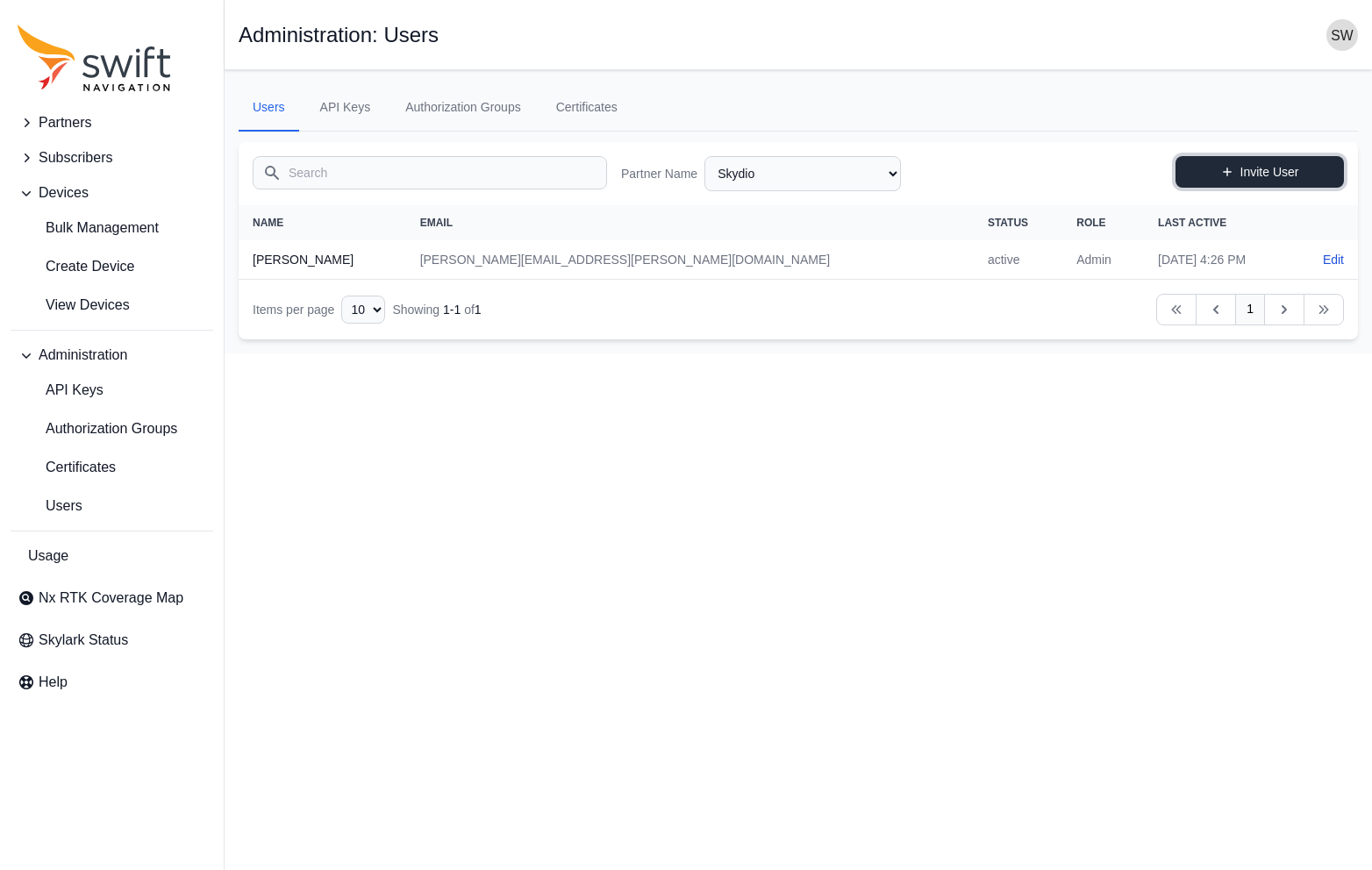
click at [1290, 166] on link "Invite User" at bounding box center [1259, 171] width 169 height 32
select select "279366c3-199e-4040-9f88-ff796d123639"
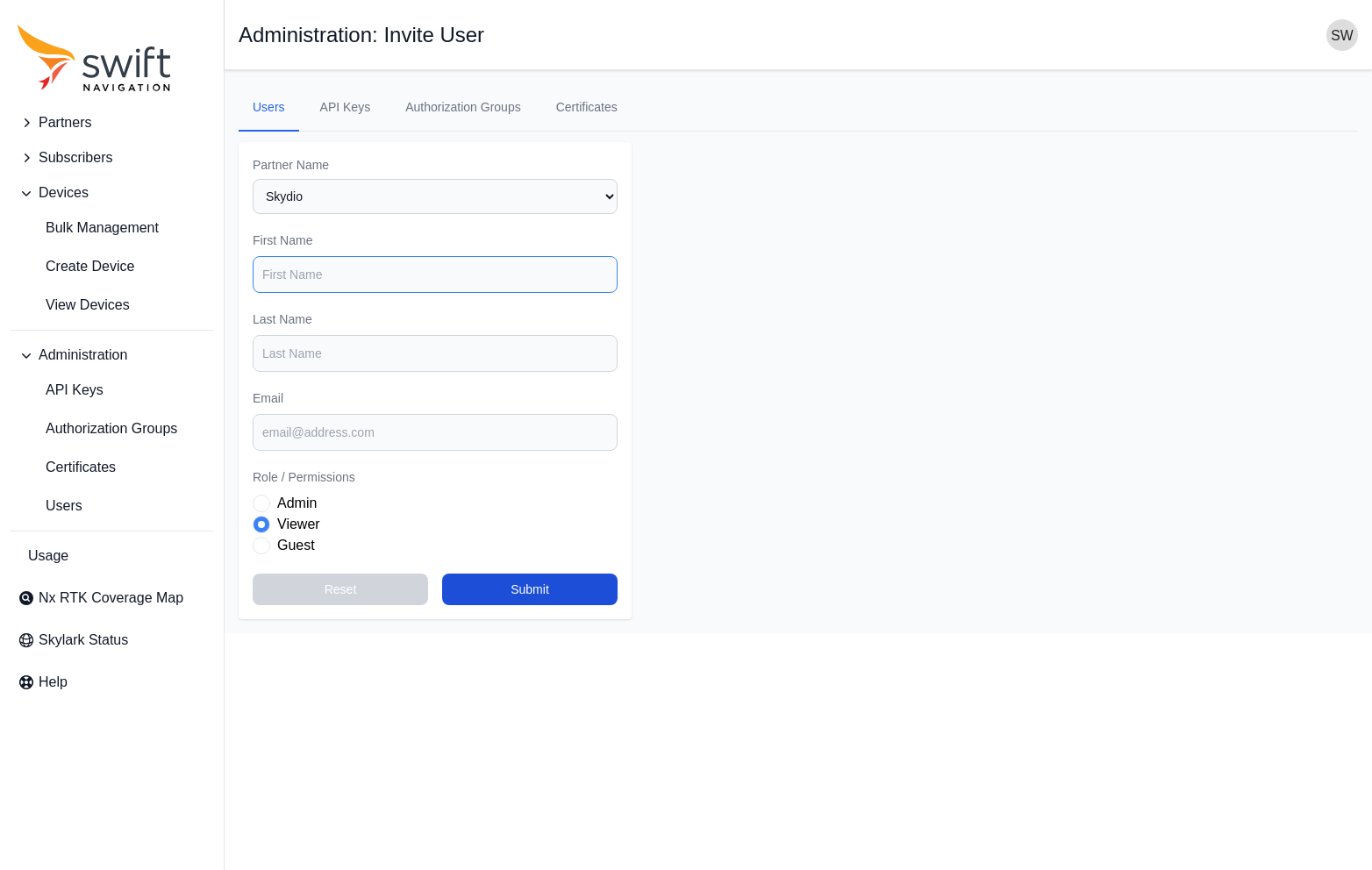
click at [403, 272] on input "First Name" at bounding box center [435, 274] width 365 height 37
paste input "suchet.bargoti@skydio.com"
type input "Suchet"
paste input "suchet.bargoti@skydio.com"
type input "Bargoti"
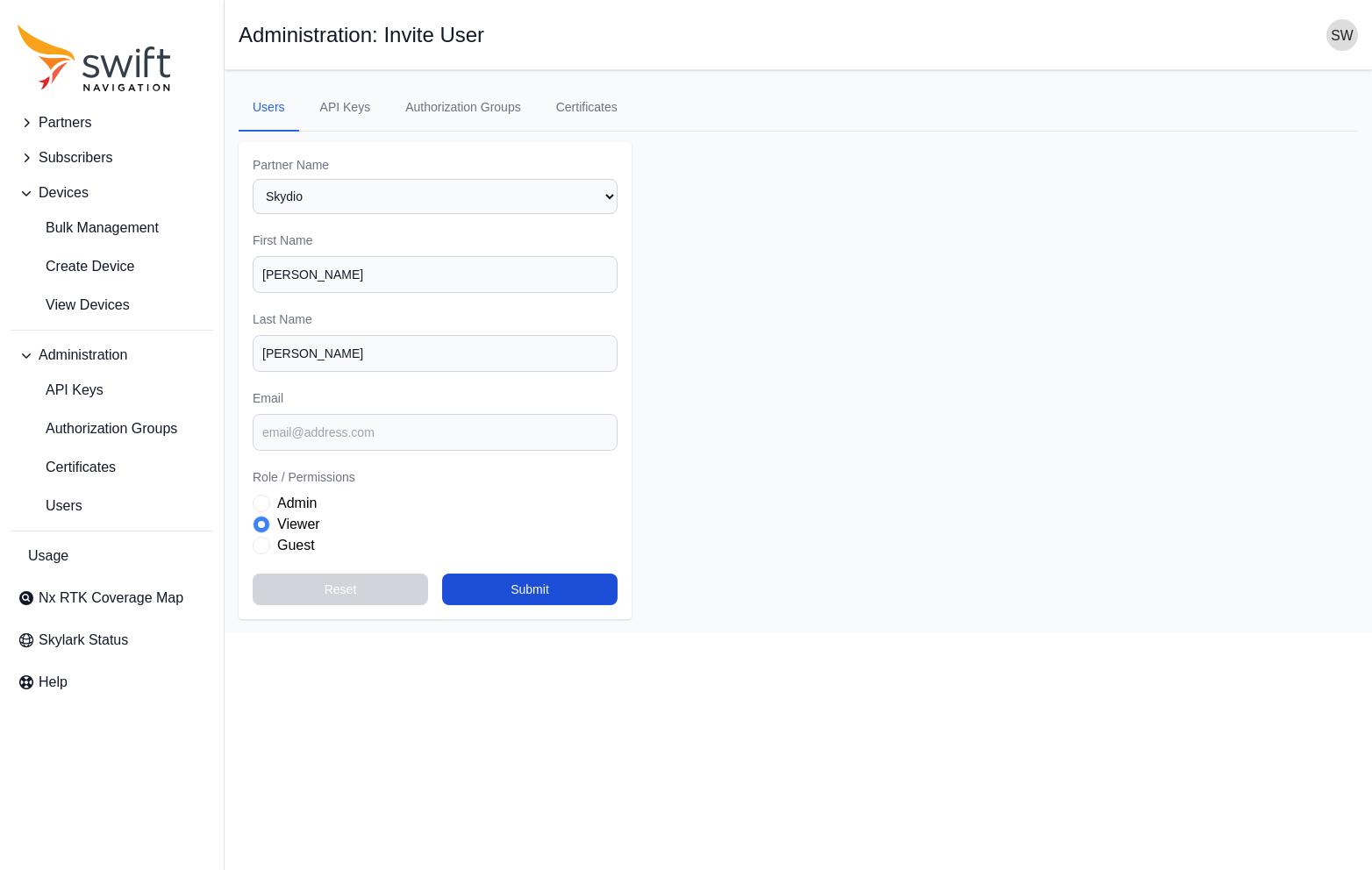
click at [763, 274] on main "Open sidebar Administration: Invite User Users API Keys Authorization Groups Ce…" at bounding box center [798, 352] width 1147 height 563
click at [460, 442] on input "Email" at bounding box center [435, 432] width 365 height 37
paste input "suchet.bargoti@skydio.com"
type input "suchet.bargoti@skydio.com"
click at [786, 390] on main "Open sidebar Administration: Invite User Users API Keys Authorization Groups Ce…" at bounding box center [798, 352] width 1147 height 563
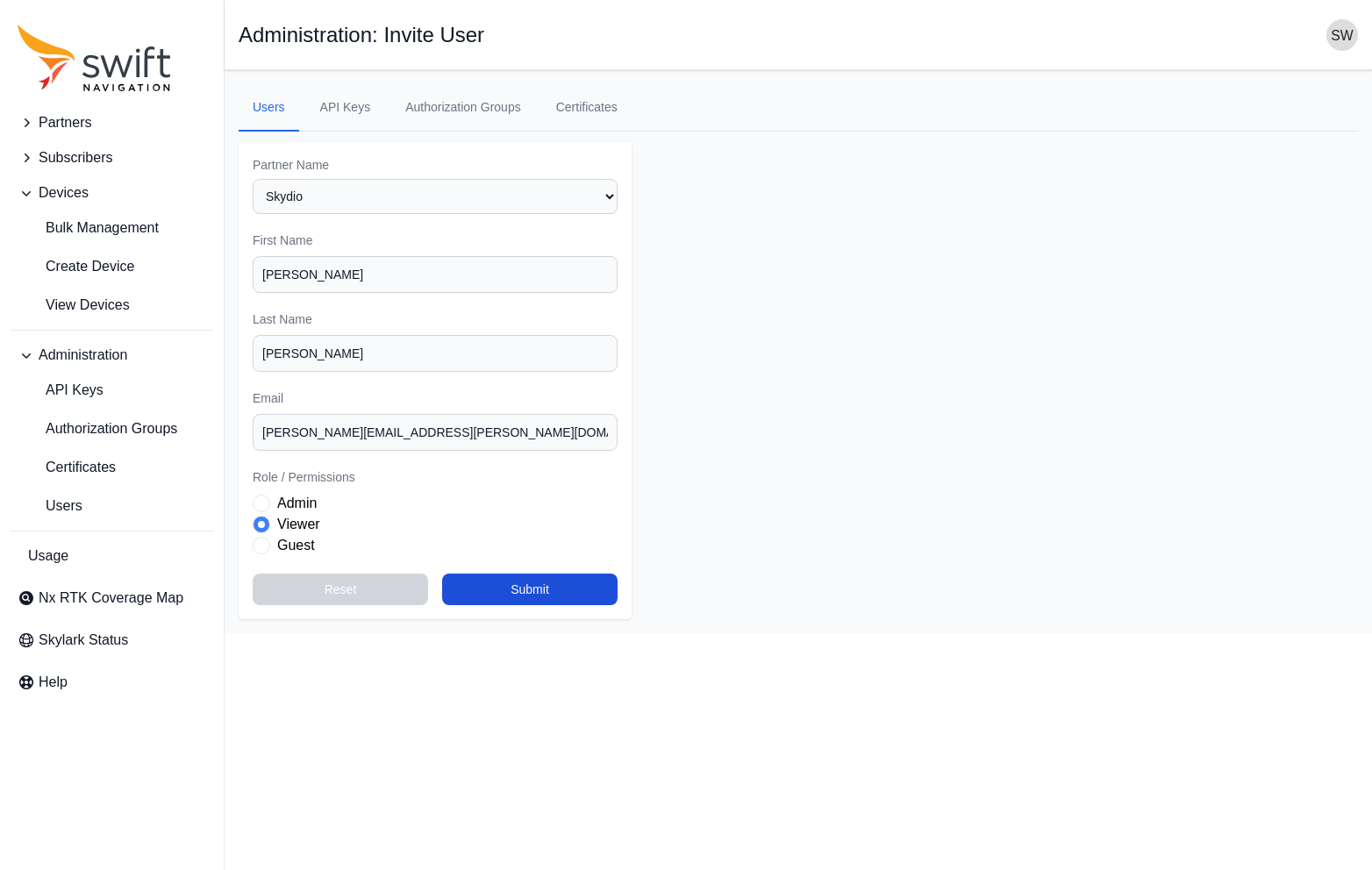
click at [307, 522] on label "Viewer" at bounding box center [299, 524] width 43 height 21
click at [537, 587] on button "Submit" at bounding box center [530, 589] width 175 height 32
select select "279366c3-199e-4040-9f88-ff796d123639"
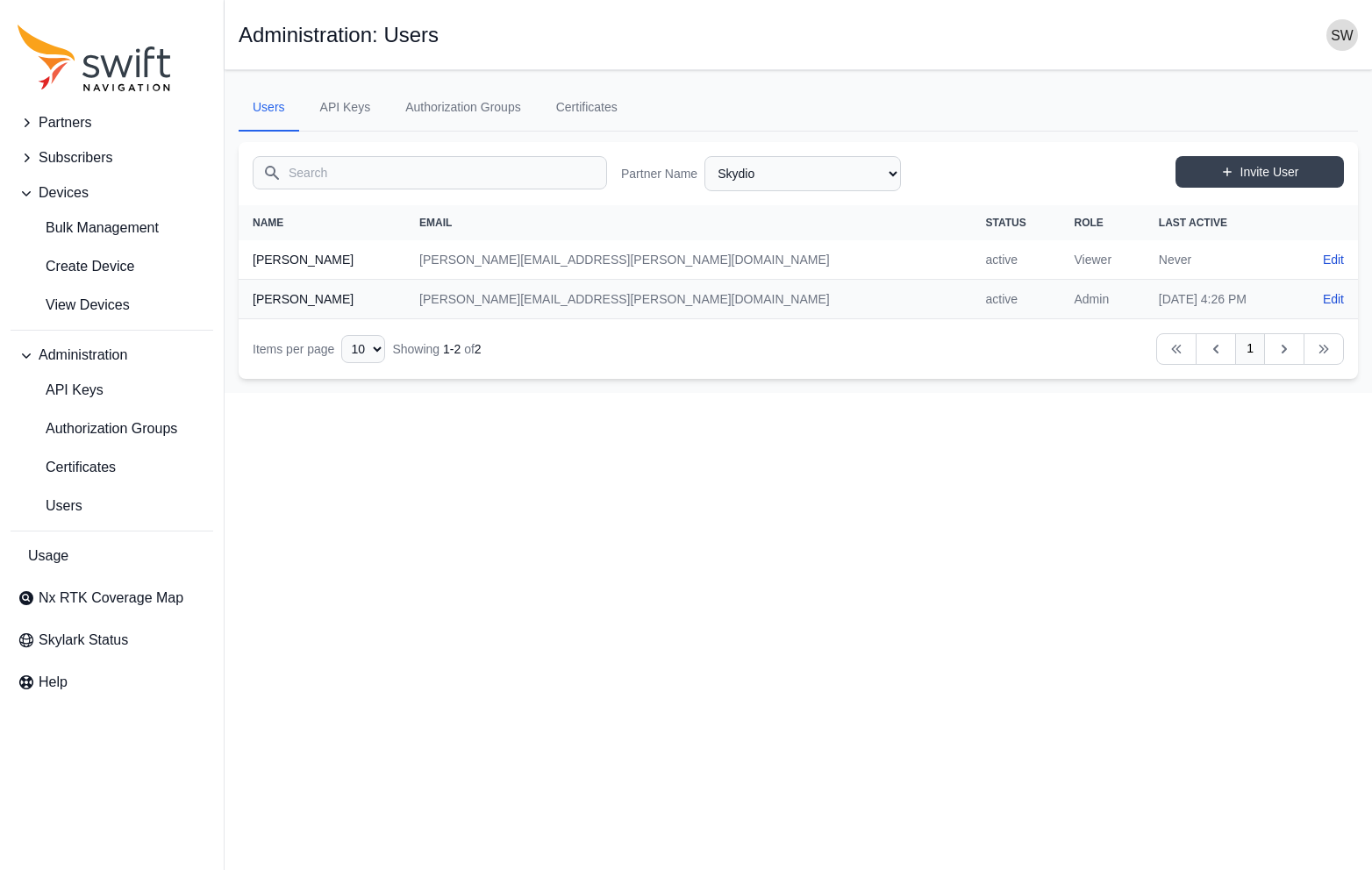
click at [71, 157] on span "Subscribers" at bounding box center [76, 157] width 74 height 21
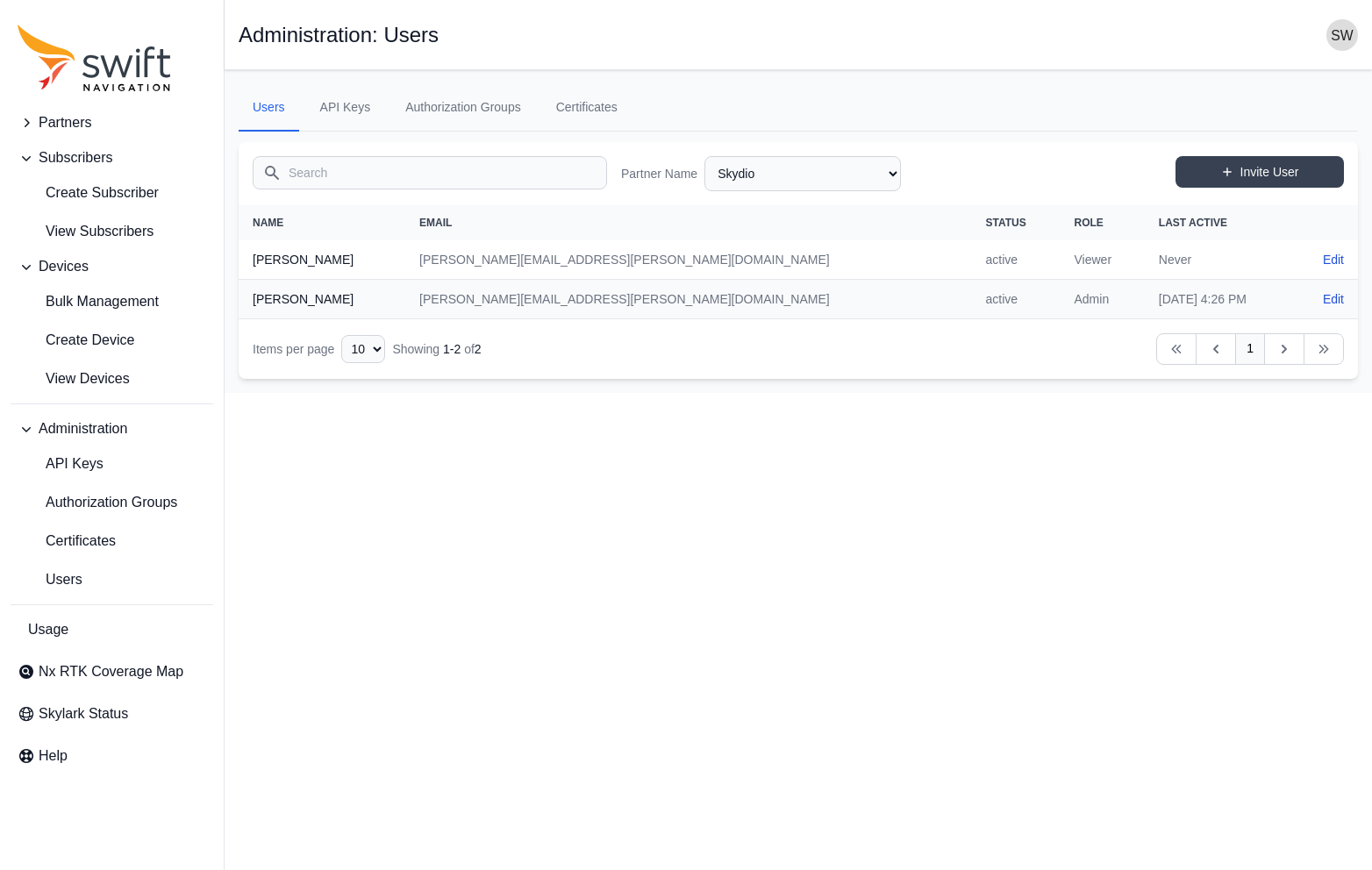
click at [66, 125] on span "Partners" at bounding box center [65, 122] width 52 height 21
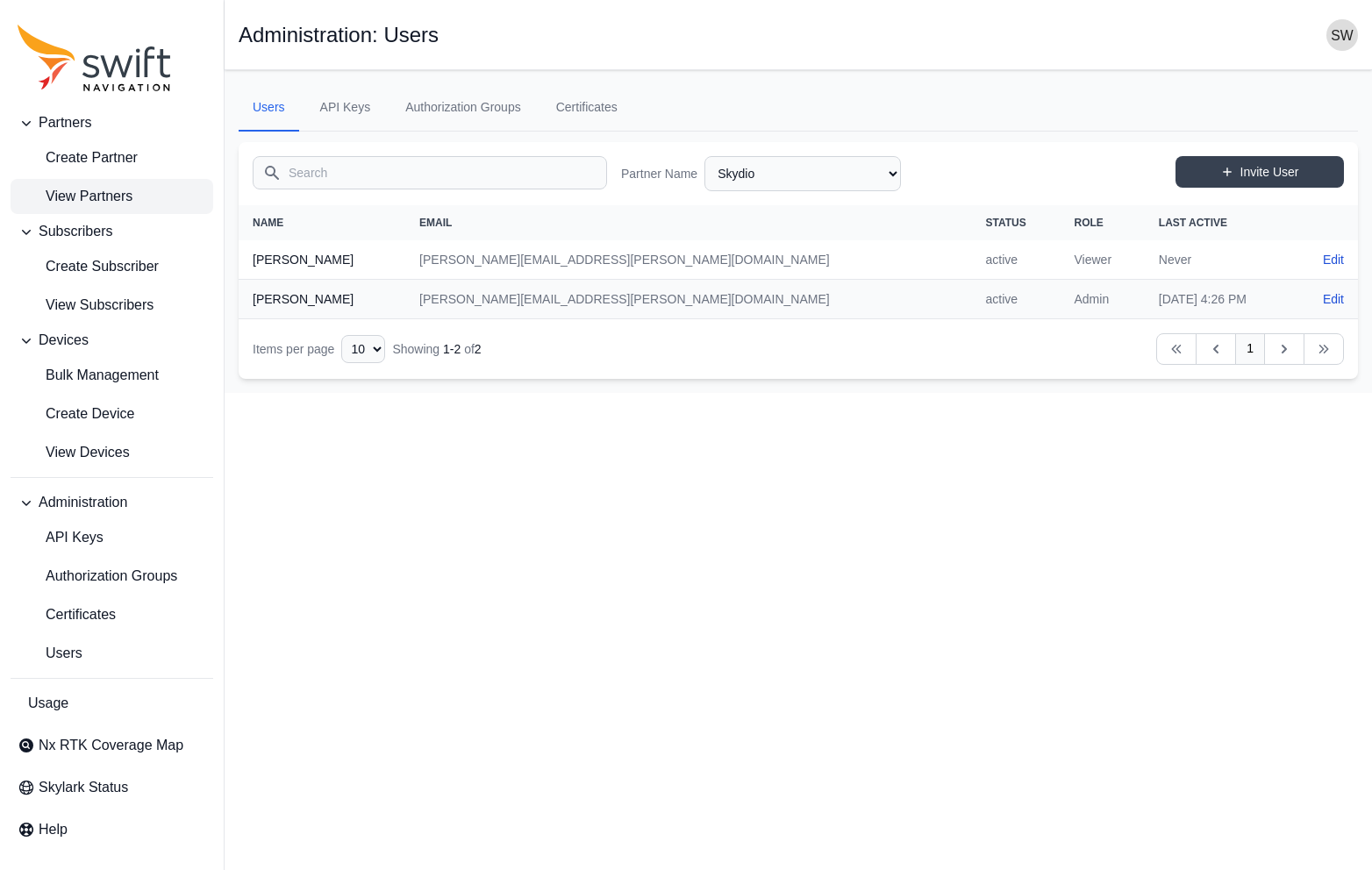
click at [88, 193] on span "View Partners" at bounding box center [74, 196] width 115 height 21
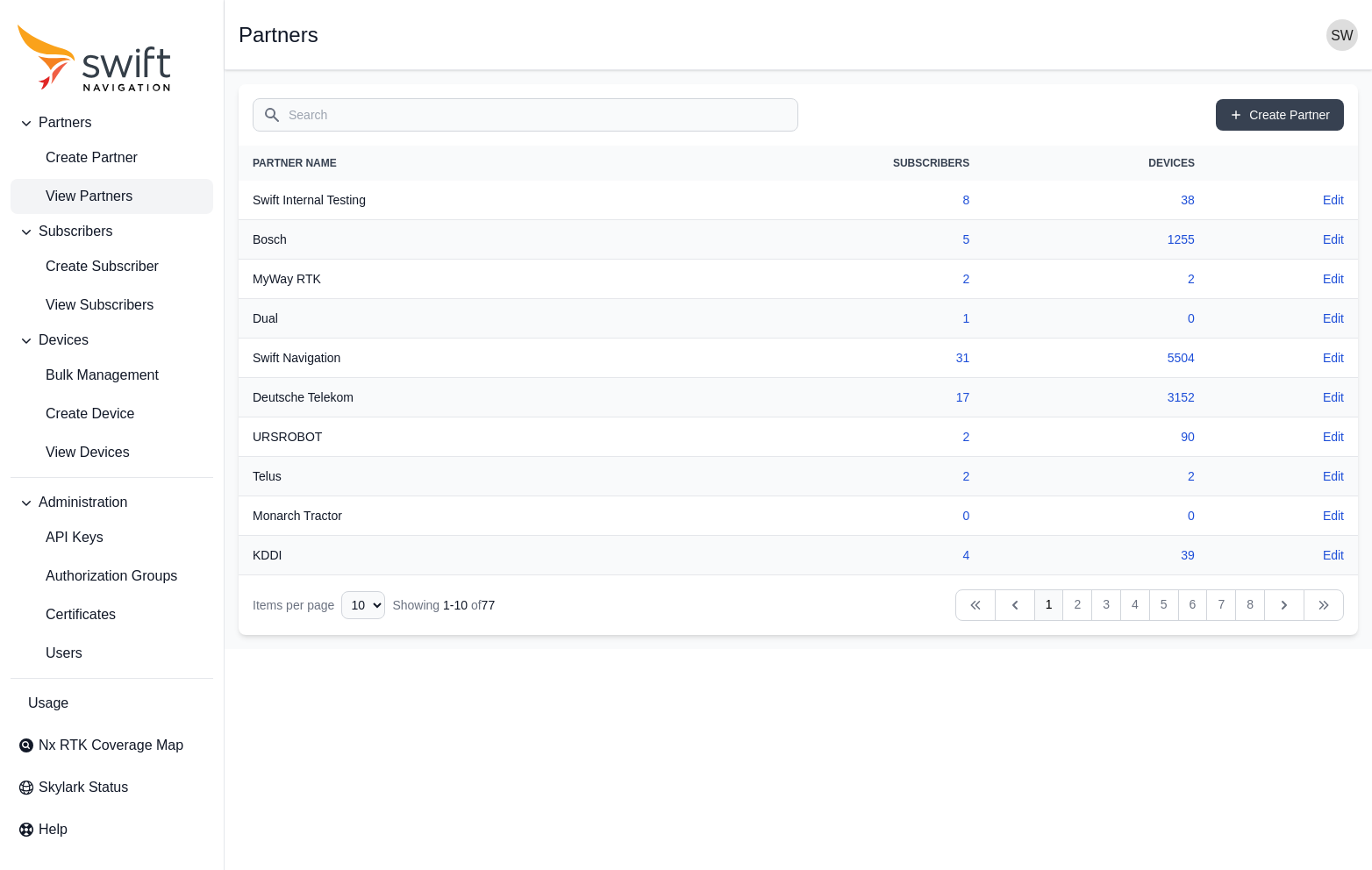
click at [766, 120] on input "Search" at bounding box center [525, 115] width 546 height 33
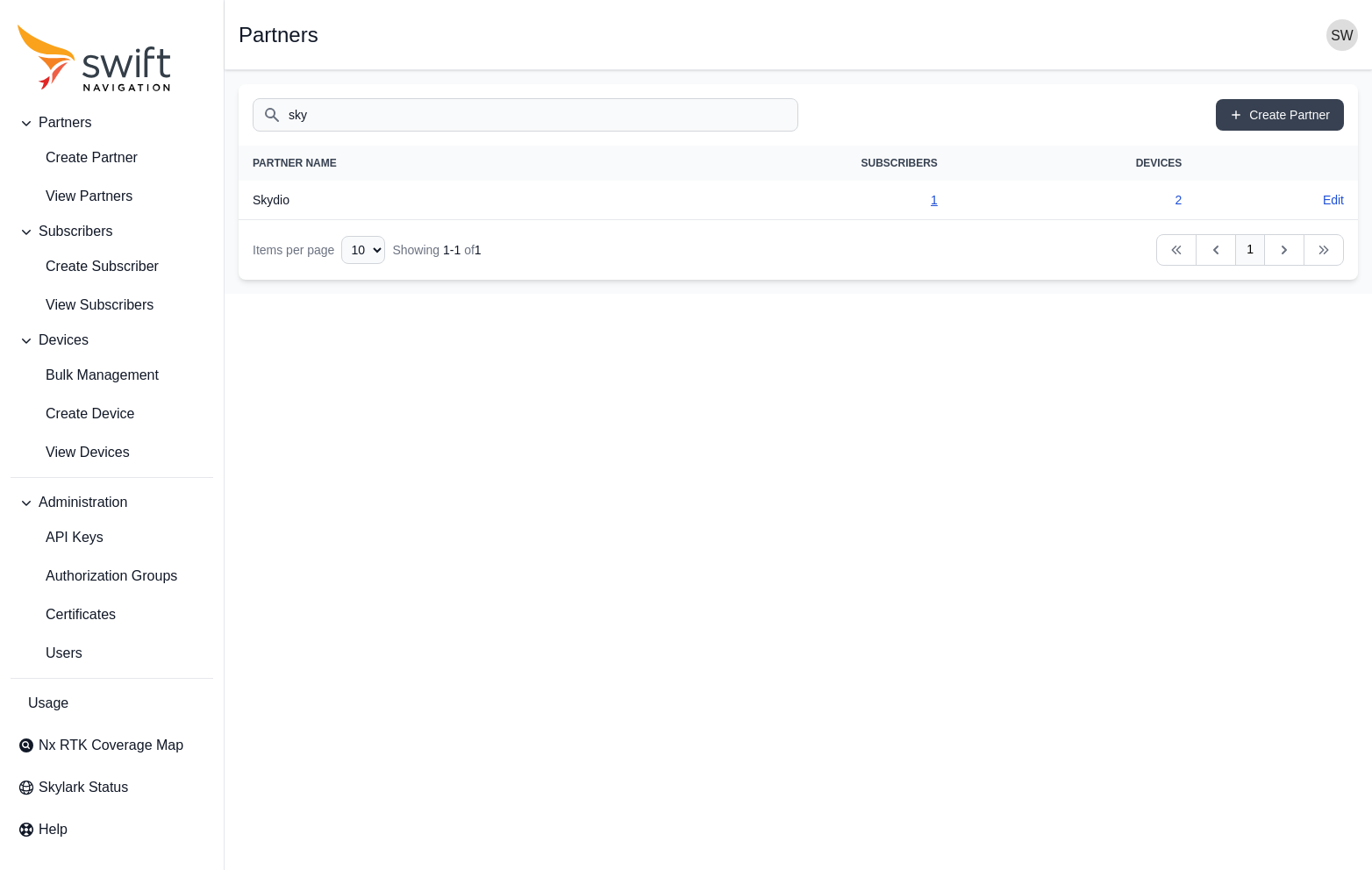
type input "sky"
click at [933, 204] on link "1" at bounding box center [934, 200] width 7 height 14
select select "279366c3-199e-4040-9f88-ff796d123639"
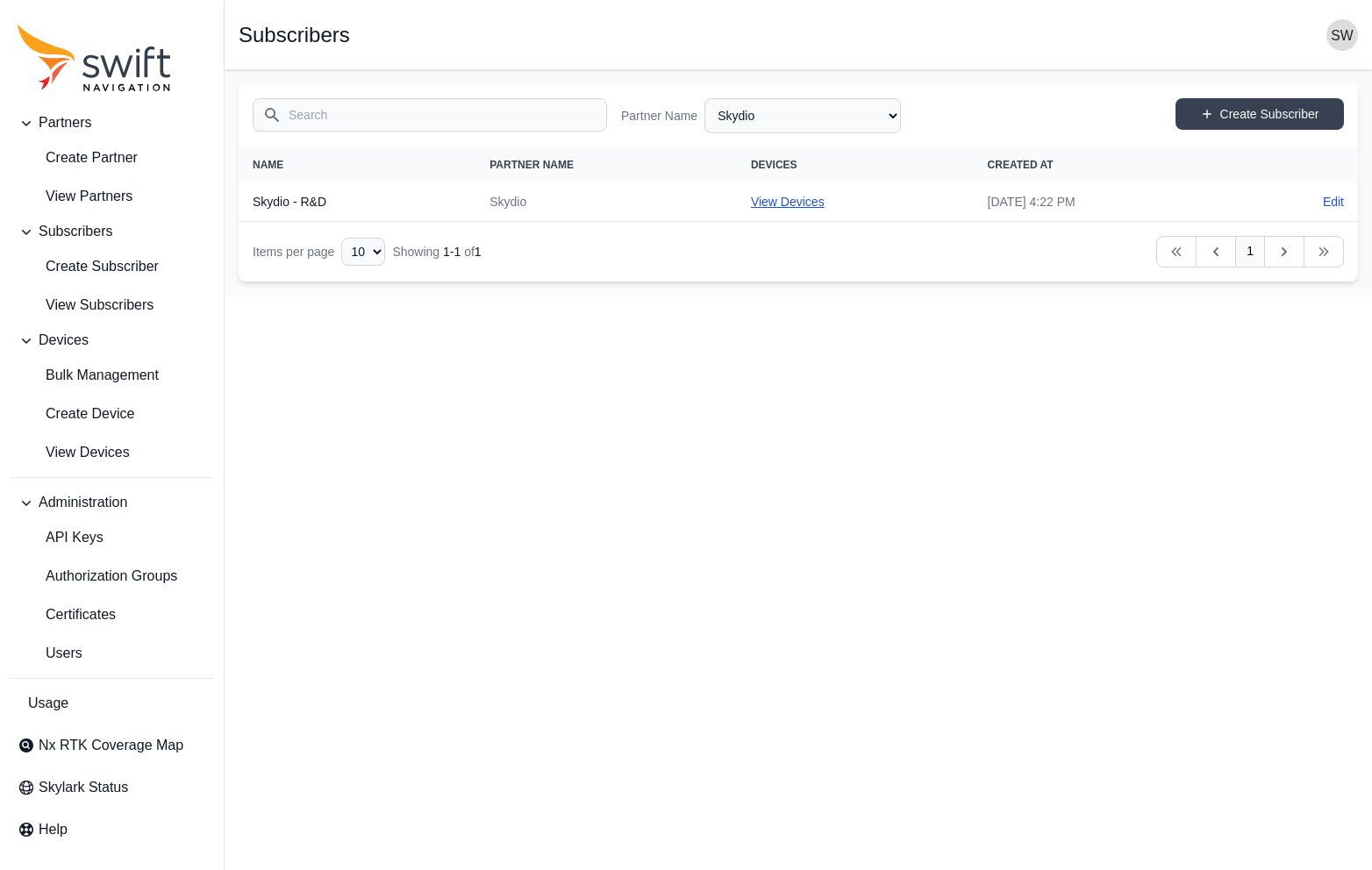
click at [751, 201] on link "View Devices" at bounding box center [788, 202] width 74 height 14
select select "a9c656fd-6952-4f9f-9ac4-4ecc065f5498"
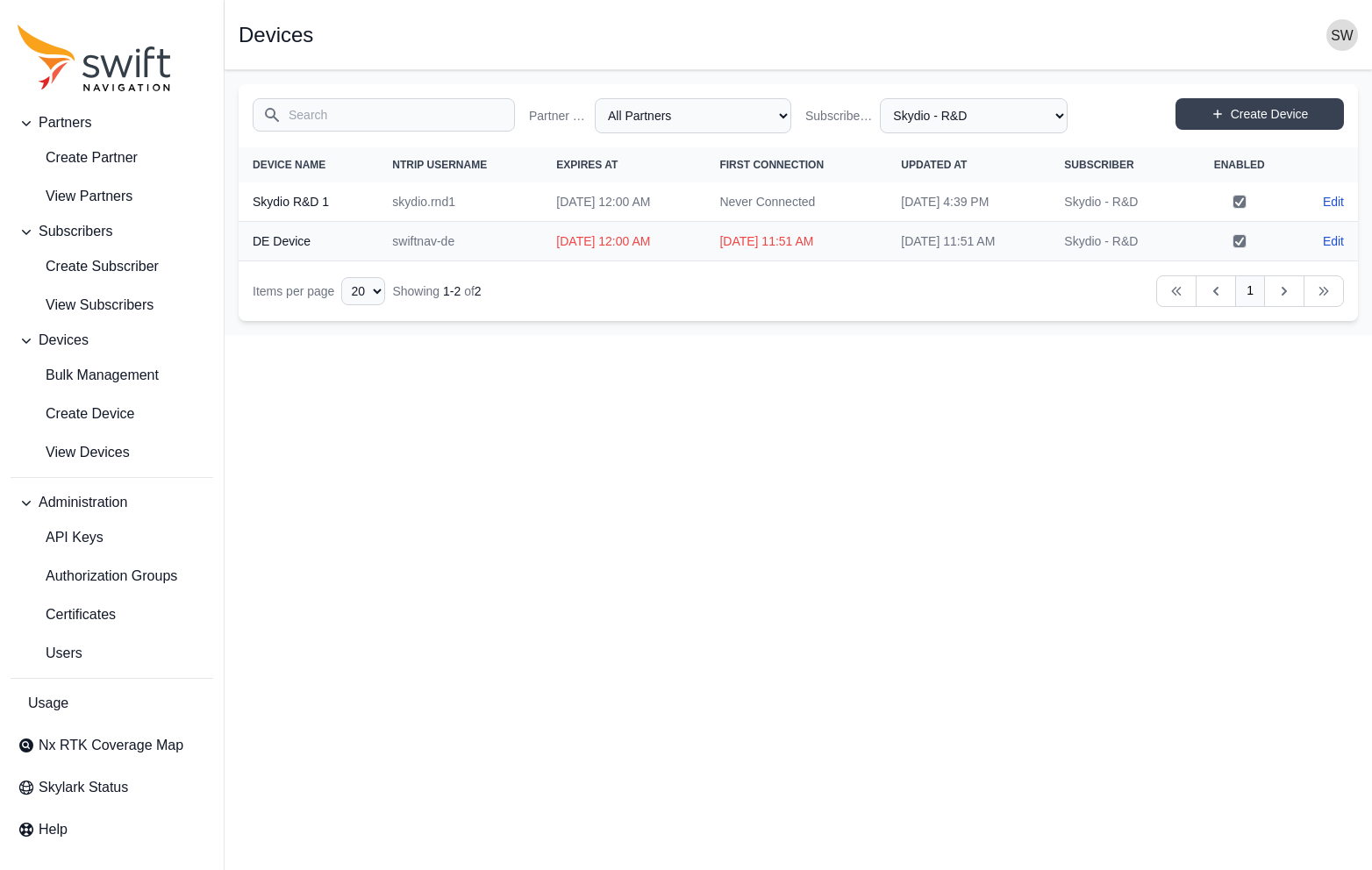
click at [71, 340] on span "Devices" at bounding box center [63, 339] width 50 height 21
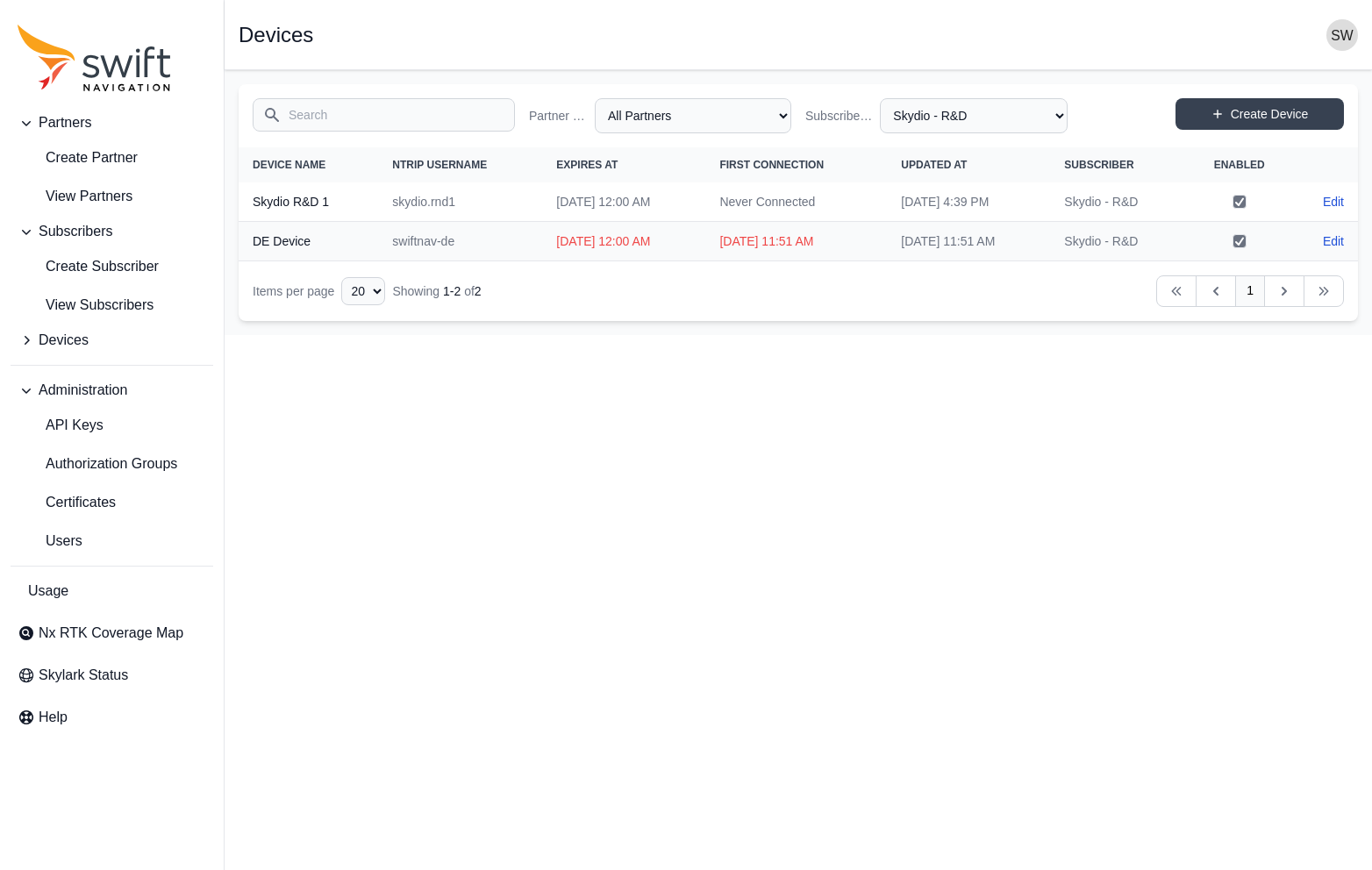
click at [71, 340] on span "Devices" at bounding box center [63, 339] width 50 height 21
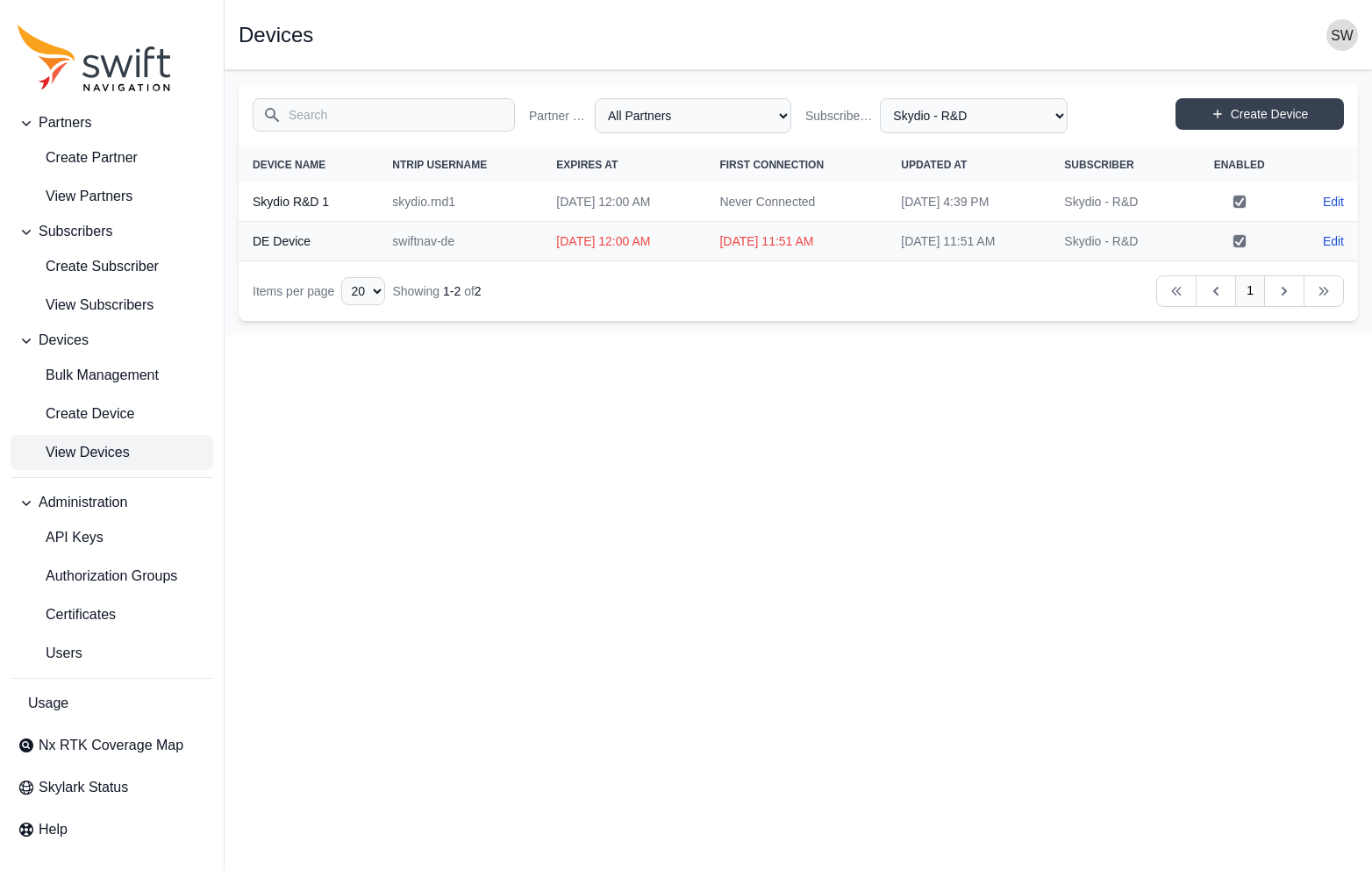
click at [89, 447] on span "View Devices" at bounding box center [73, 452] width 112 height 21
select select "Subscriber"
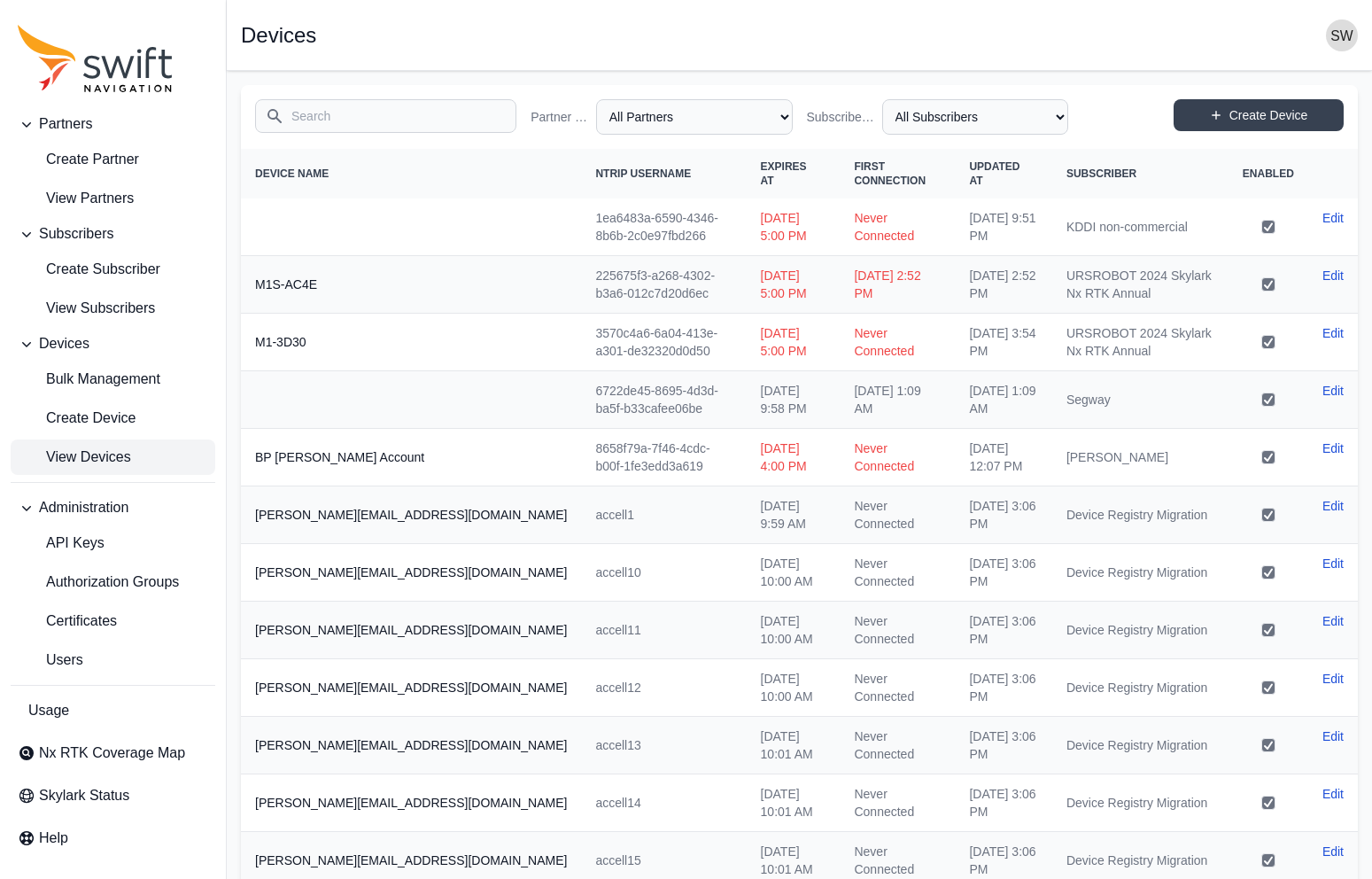
click at [322, 115] on input "Search" at bounding box center [386, 116] width 262 height 34
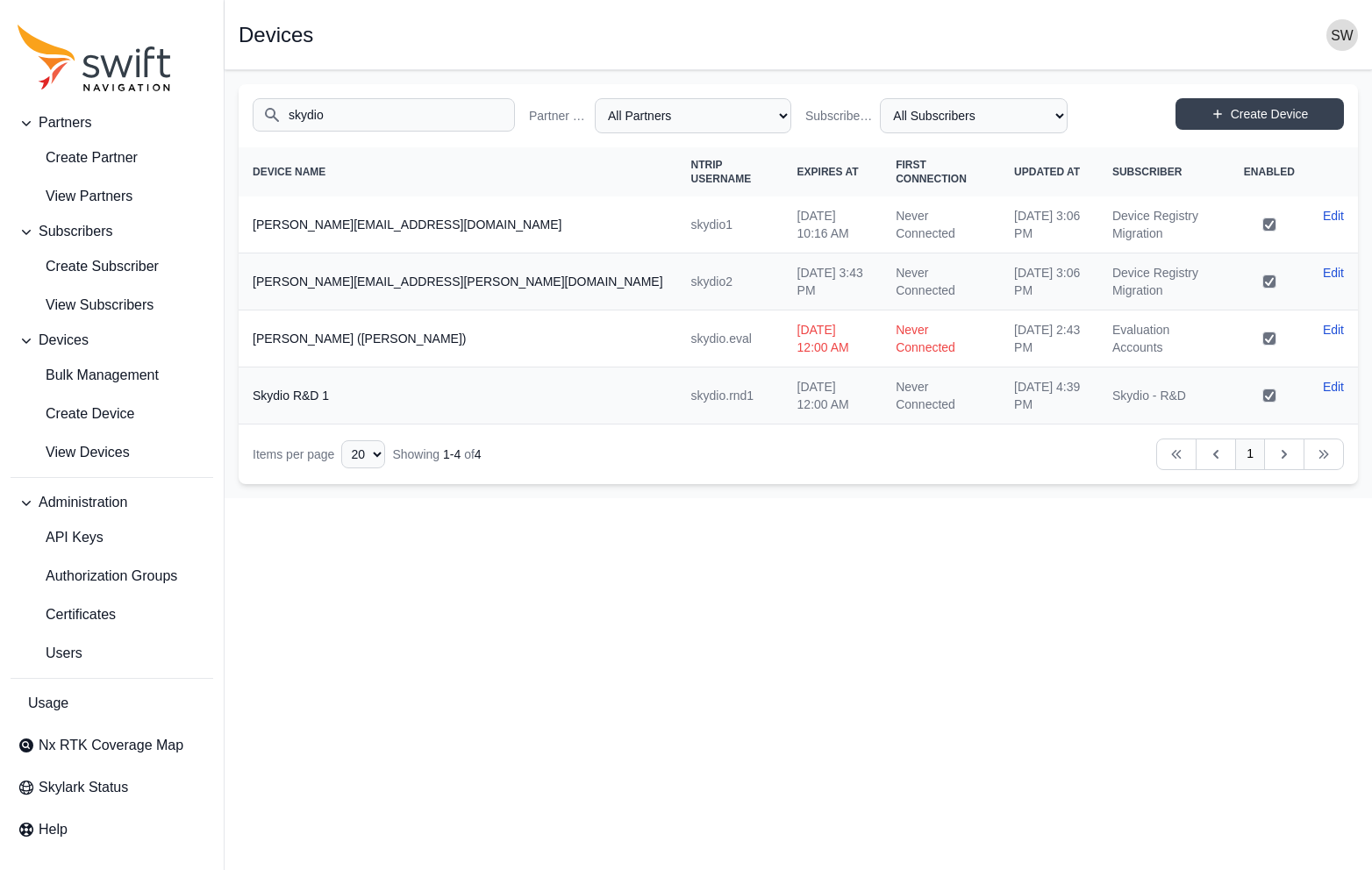
type input "skydio"
drag, startPoint x: 422, startPoint y: 117, endPoint x: 236, endPoint y: 114, distance: 186.0
click at [236, 114] on main "Open sidebar Devices Search skydio Partner Name All Partners AlpsAlpine Asensin…" at bounding box center [798, 284] width 1147 height 428
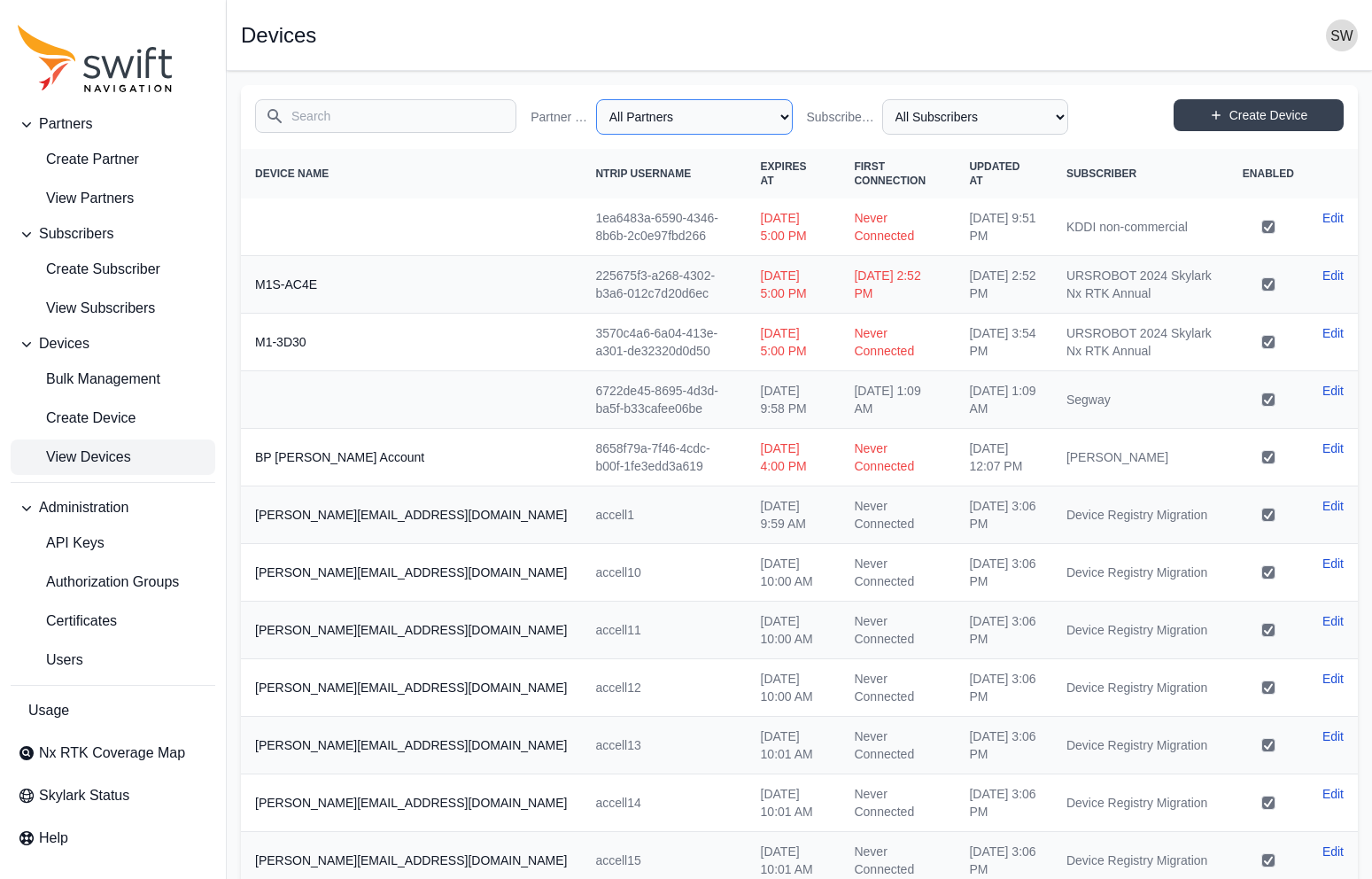
click at [780, 121] on select "All Partners AlpsAlpine Asensing Bad Elf Benchmark Tool & Supply Blue Planet Ge…" at bounding box center [695, 117] width 197 height 36
click at [601, 99] on select "All Partners AlpsAlpine Asensing Bad Elf Benchmark Tool & Supply Blue Planet Ge…" at bounding box center [695, 117] width 197 height 36
select select "279366c3-199e-4040-9f88-ff796d123639"
